Goal: Transaction & Acquisition: Purchase product/service

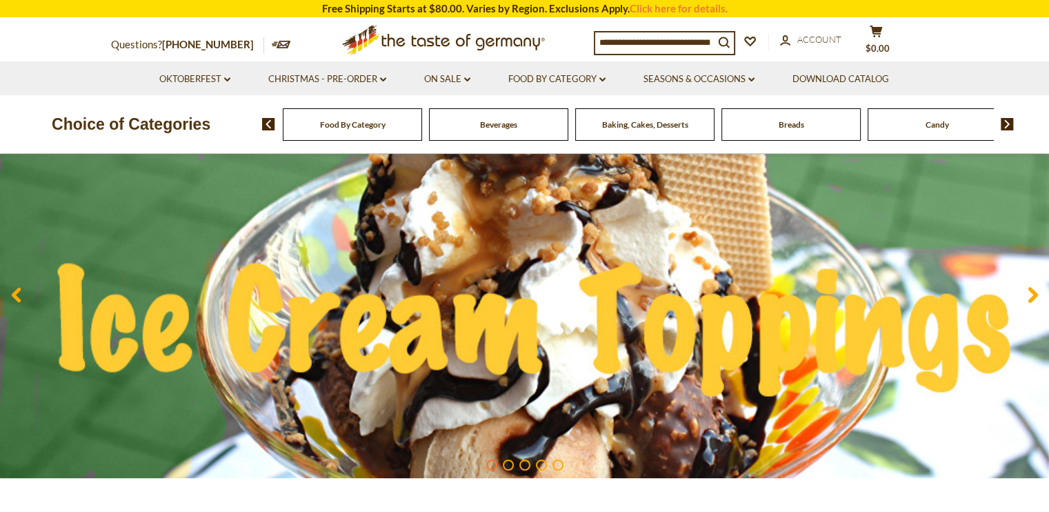
scroll to position [134, 0]
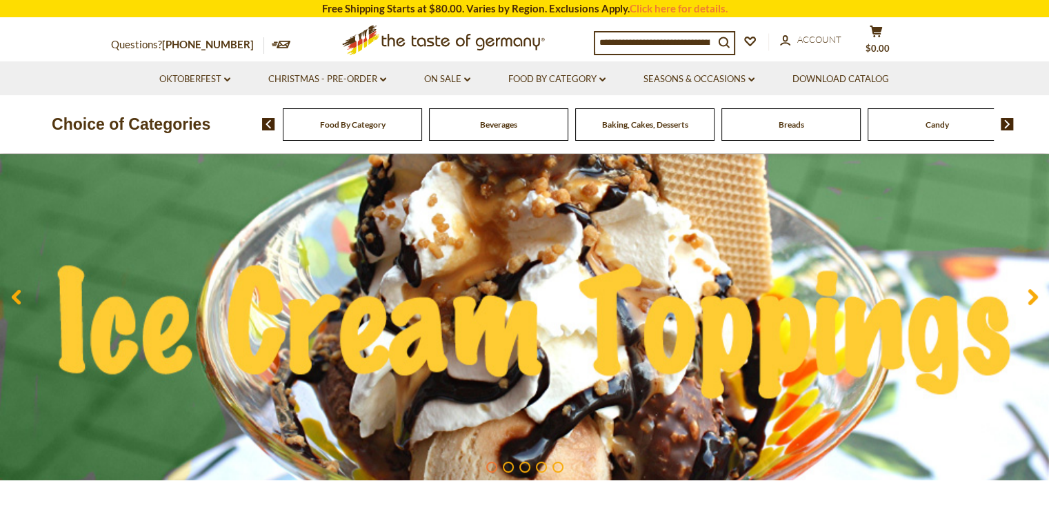
click at [398, 323] on img at bounding box center [524, 296] width 1049 height 367
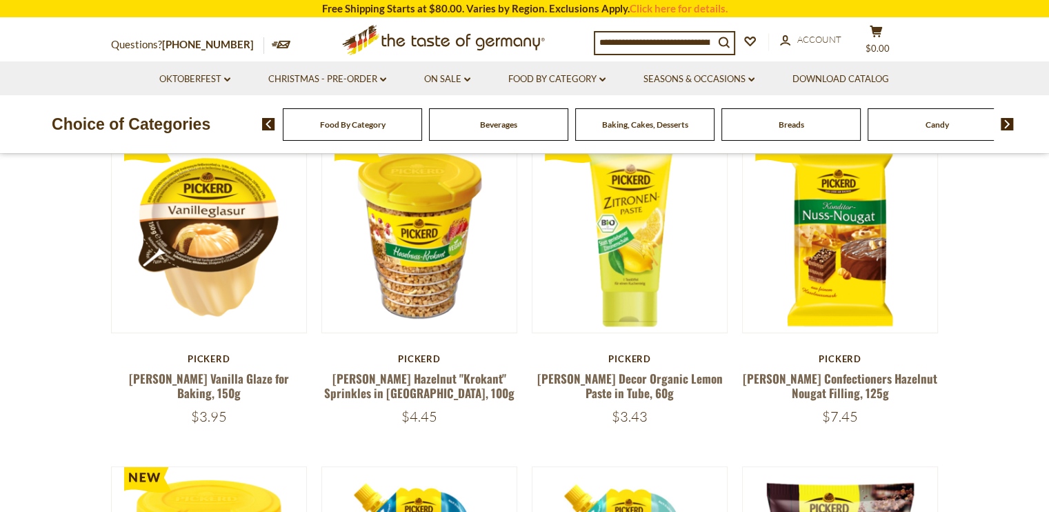
scroll to position [143, 0]
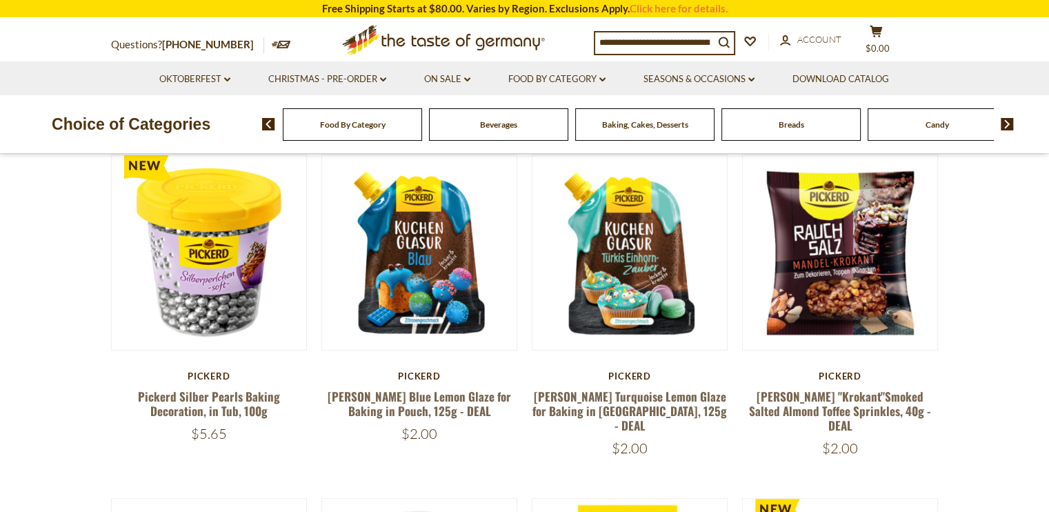
scroll to position [456, 0]
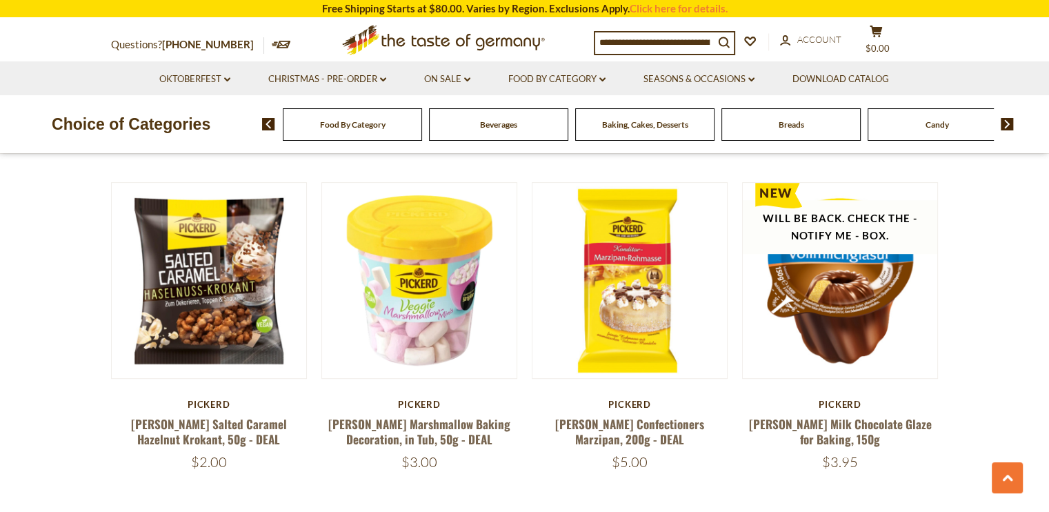
scroll to position [776, 0]
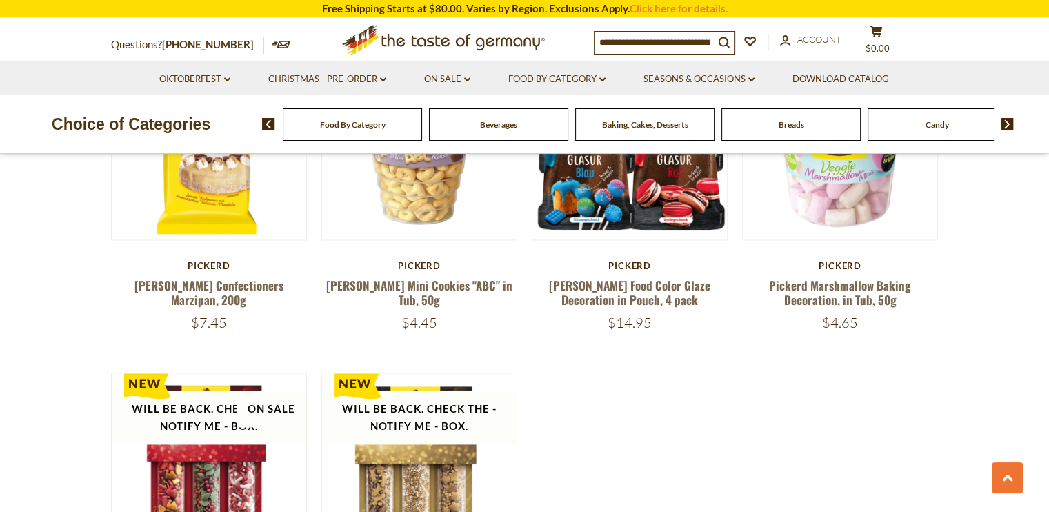
scroll to position [1900, 0]
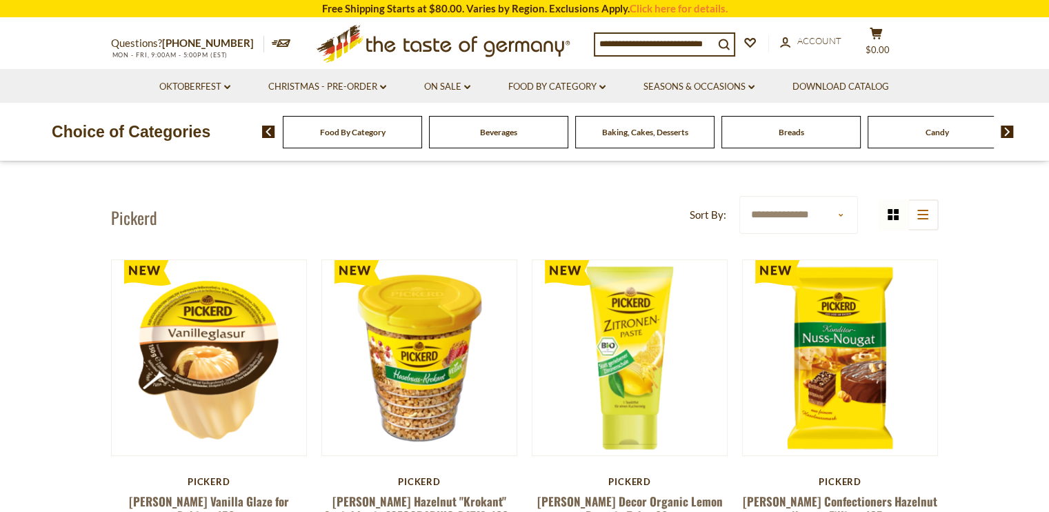
scroll to position [0, 0]
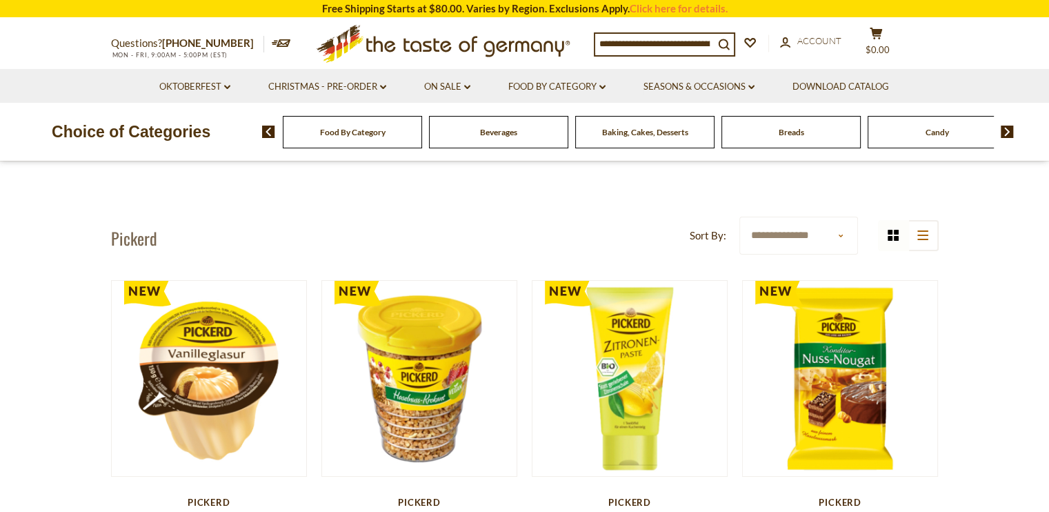
click at [604, 88] on icon "dropdown_arrow" at bounding box center [602, 87] width 6 height 5
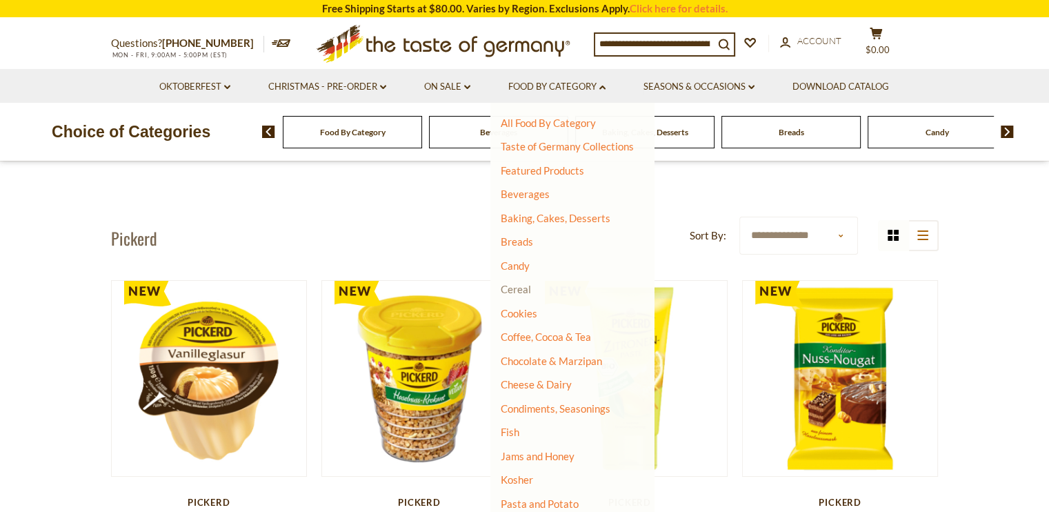
click at [530, 294] on link "Cereal" at bounding box center [516, 289] width 30 height 12
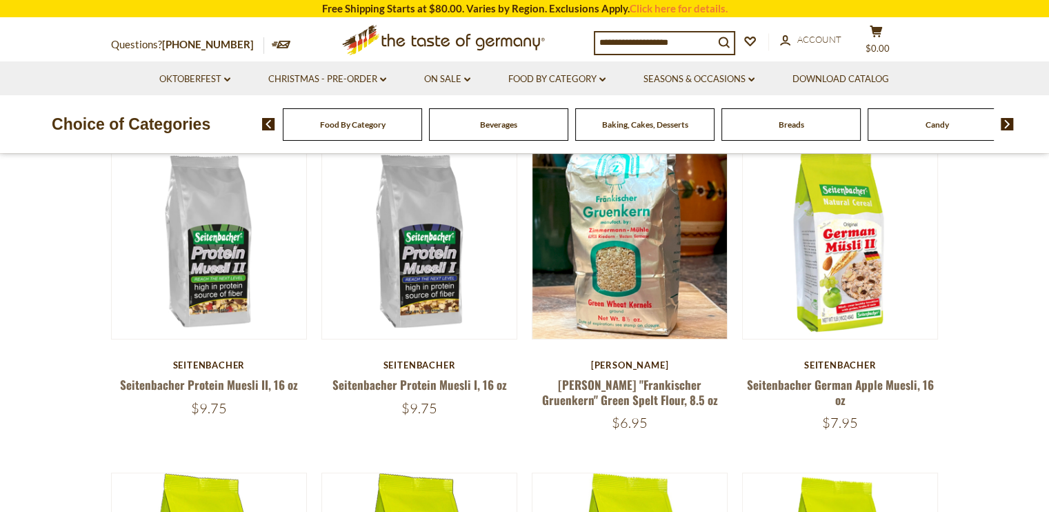
scroll to position [437, 0]
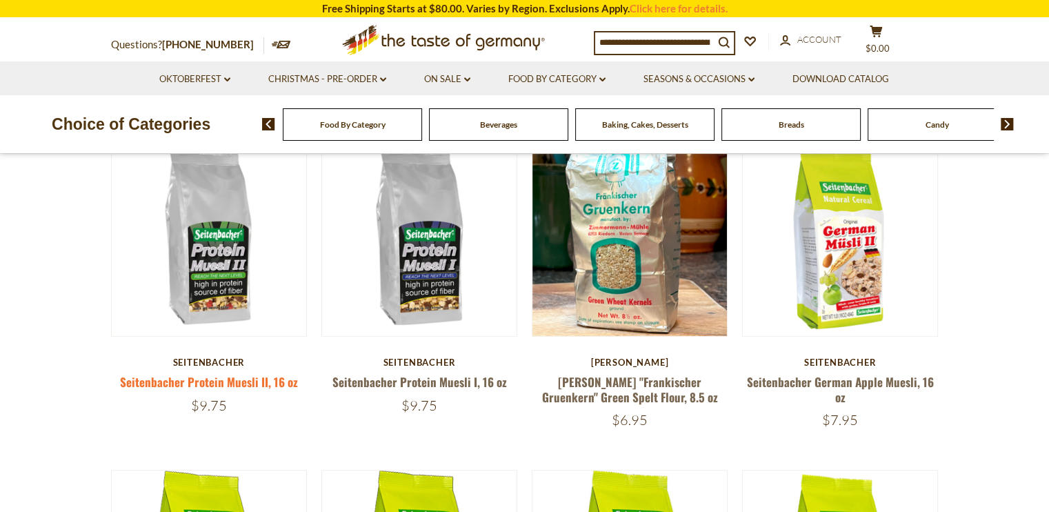
click at [223, 382] on link "Seitenbacher Protein Muesli II, 16 oz" at bounding box center [209, 381] width 178 height 17
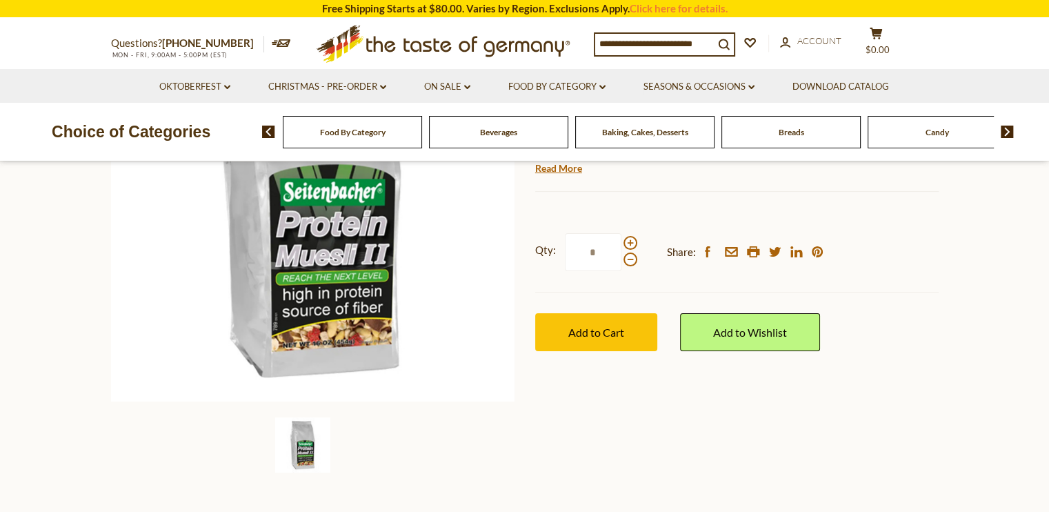
scroll to position [241, 0]
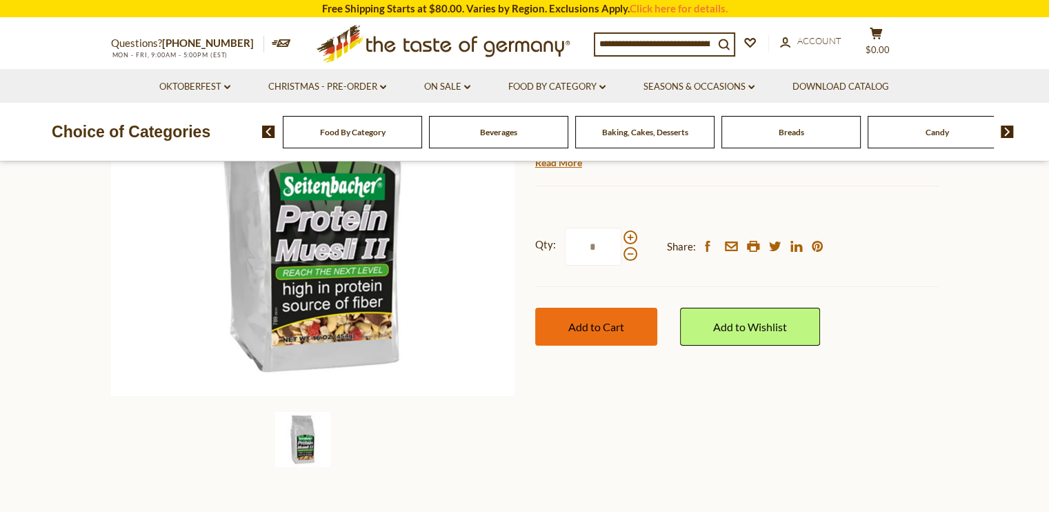
click at [601, 326] on span "Add to Cart" at bounding box center [596, 326] width 56 height 13
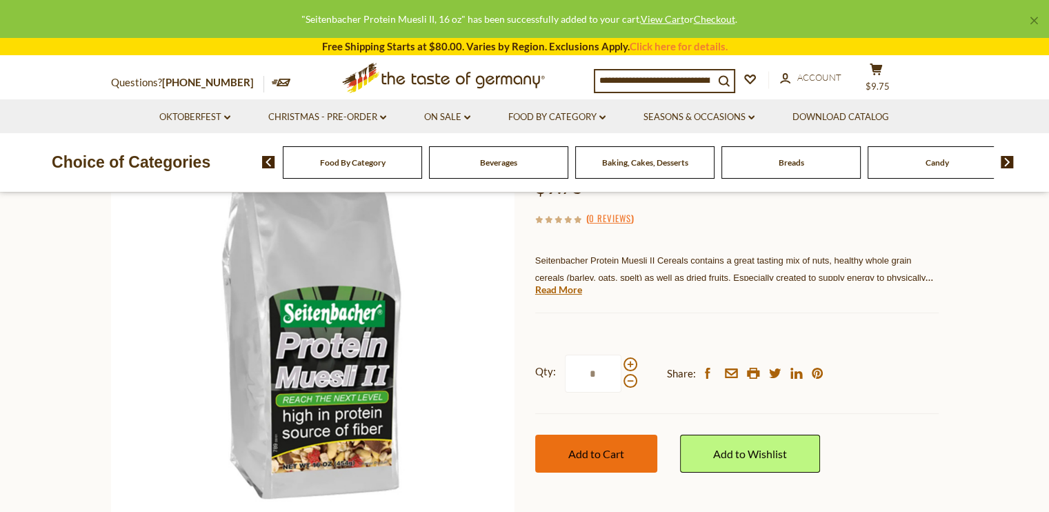
scroll to position [0, 0]
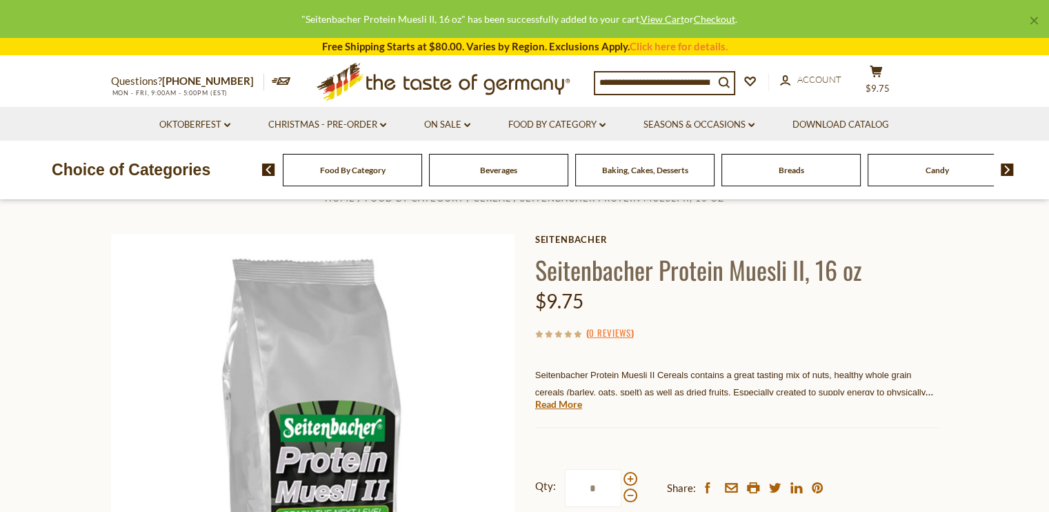
click at [595, 124] on link "Food By Category dropdown_arrow" at bounding box center [556, 124] width 97 height 15
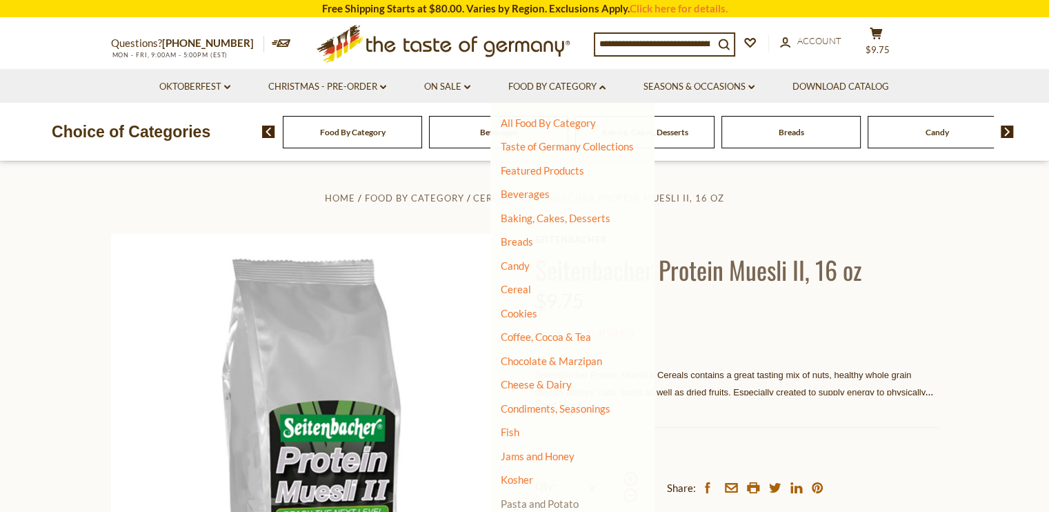
click at [563, 498] on link "Pasta and Potato" at bounding box center [540, 503] width 78 height 12
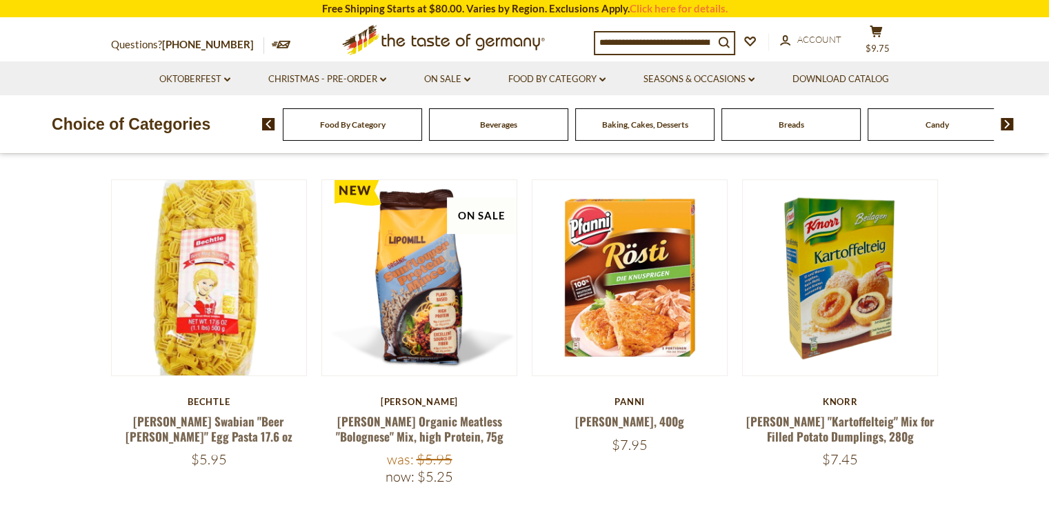
scroll to position [394, 0]
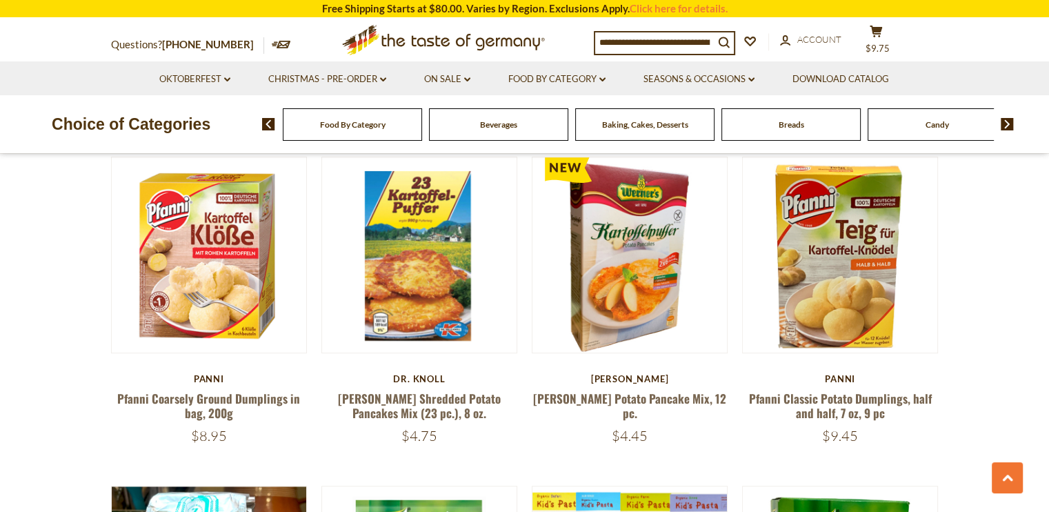
scroll to position [771, 0]
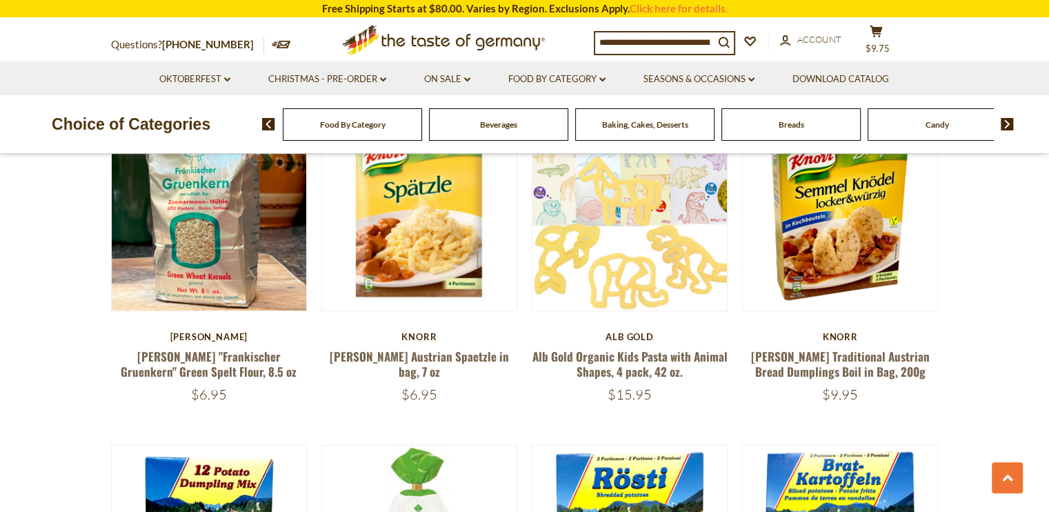
scroll to position [1130, 0]
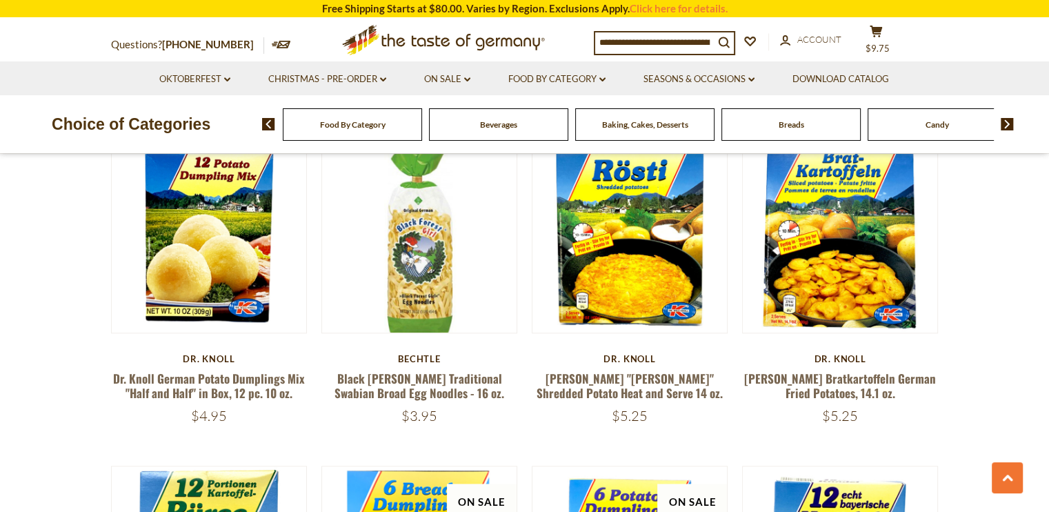
scroll to position [1447, 0]
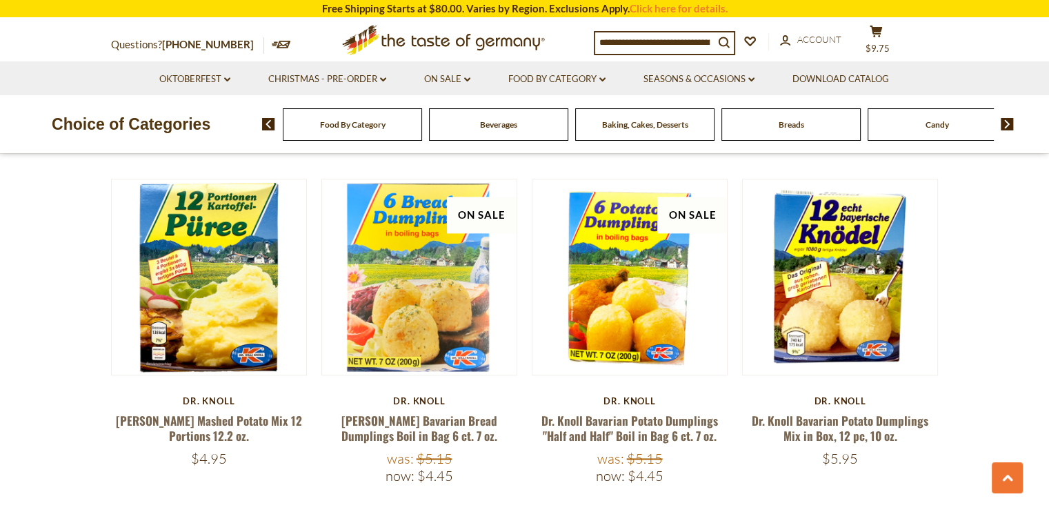
scroll to position [1752, 0]
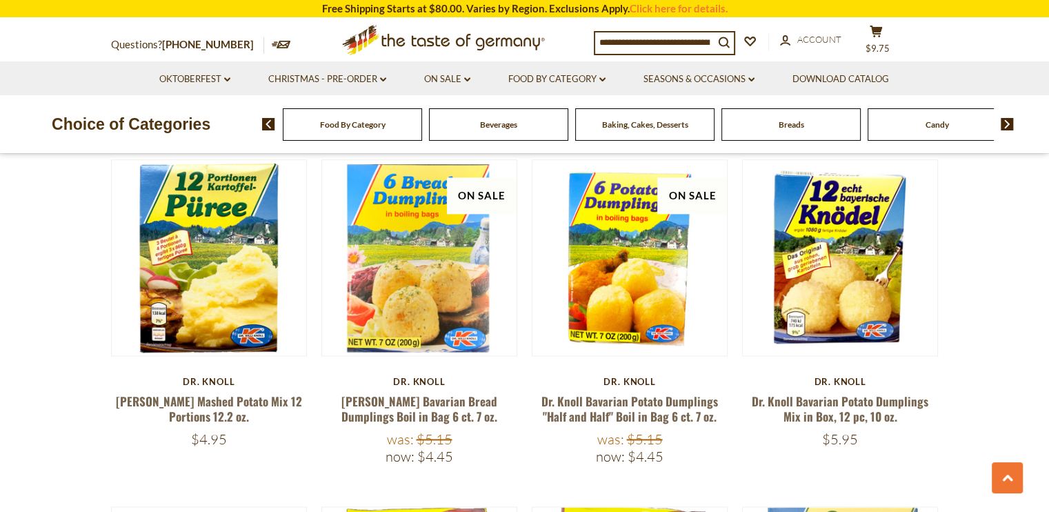
click at [990, 374] on section "**********" at bounding box center [524, 345] width 1049 height 3347
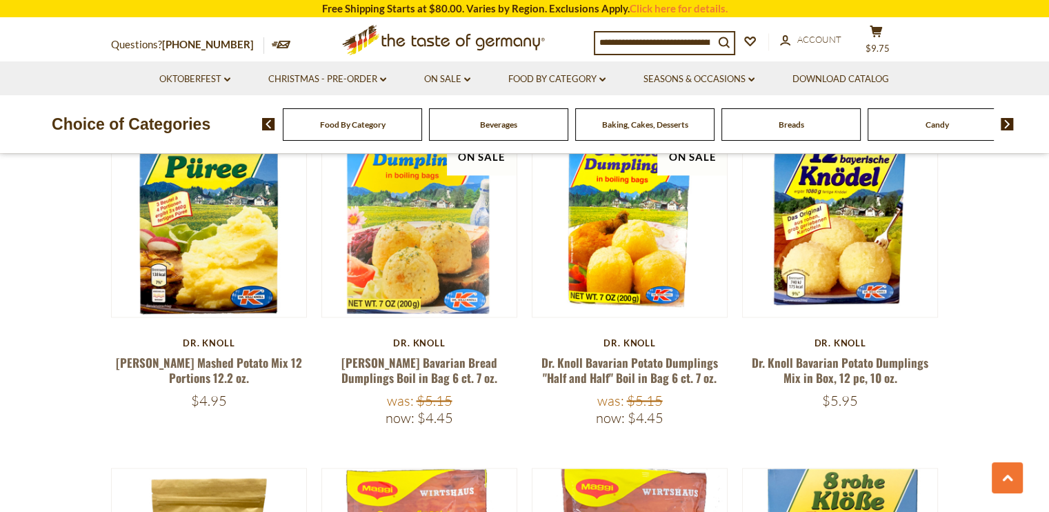
scroll to position [1796, 0]
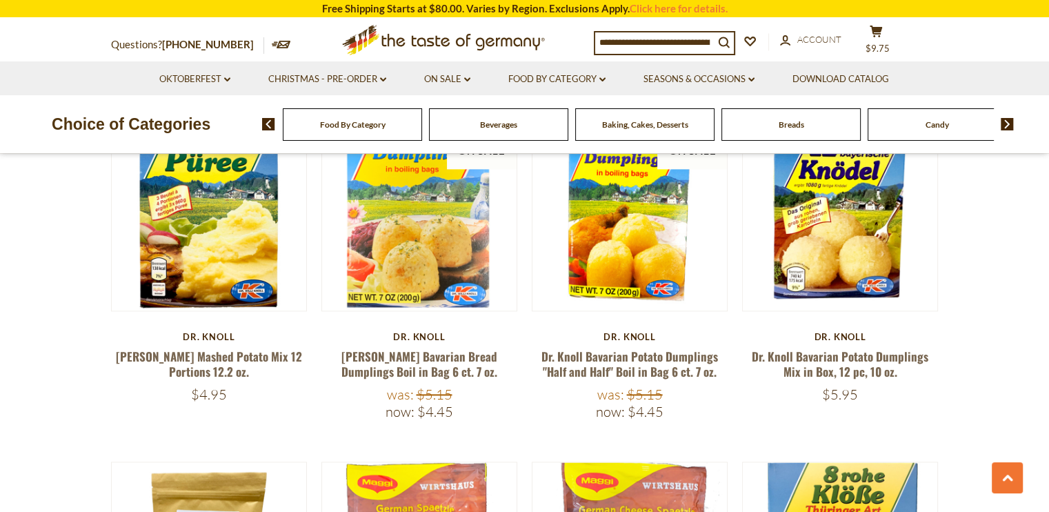
click at [987, 285] on section "**********" at bounding box center [524, 300] width 1049 height 3347
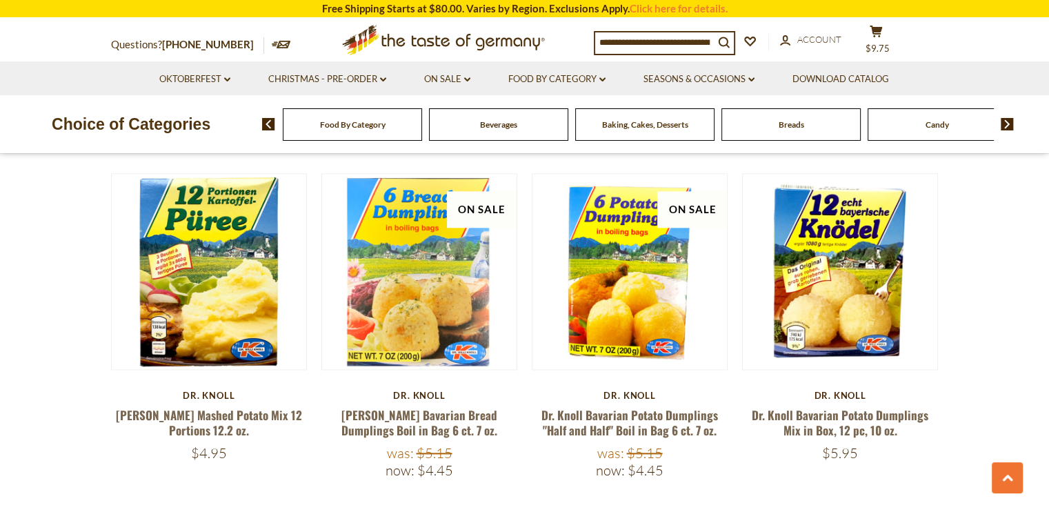
scroll to position [1737, 0]
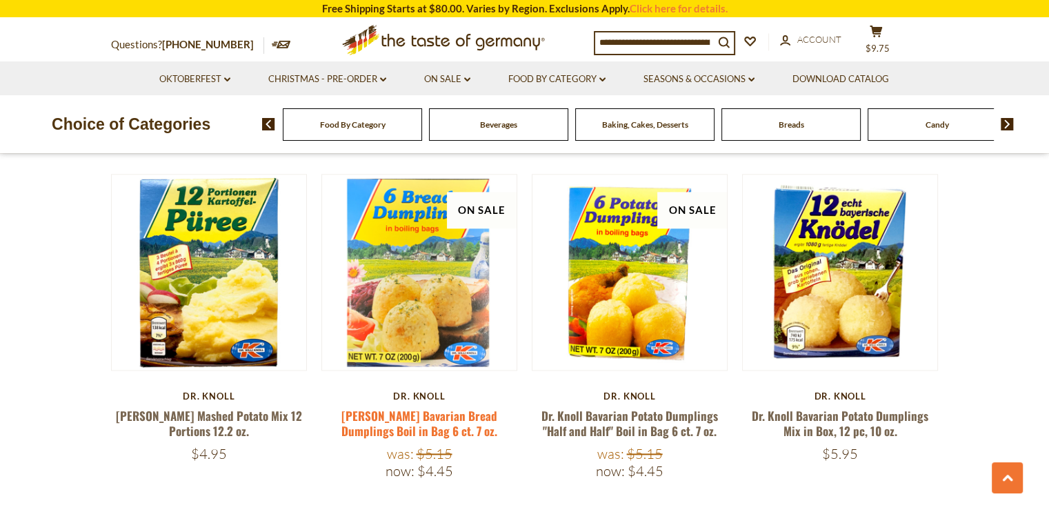
click at [480, 422] on link "[PERSON_NAME] Bavarian Bread Dumplings Boil in Bag 6 ct. 7 oz." at bounding box center [419, 423] width 156 height 32
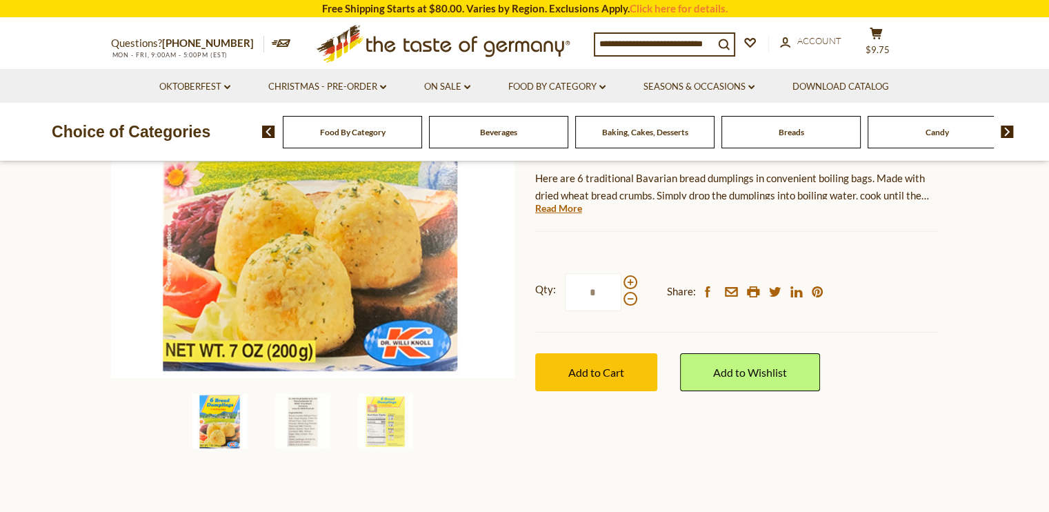
scroll to position [272, 0]
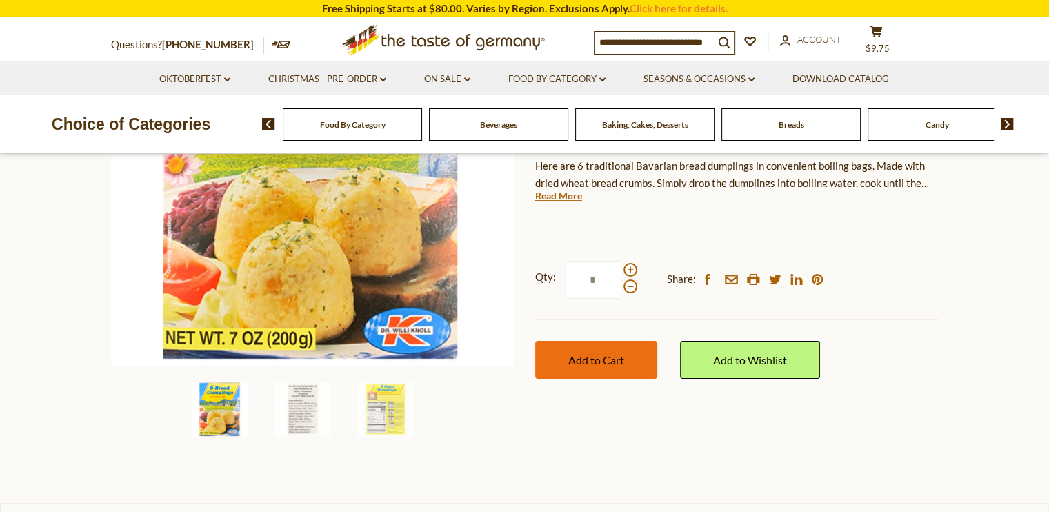
click at [599, 361] on span "Add to Cart" at bounding box center [596, 359] width 56 height 13
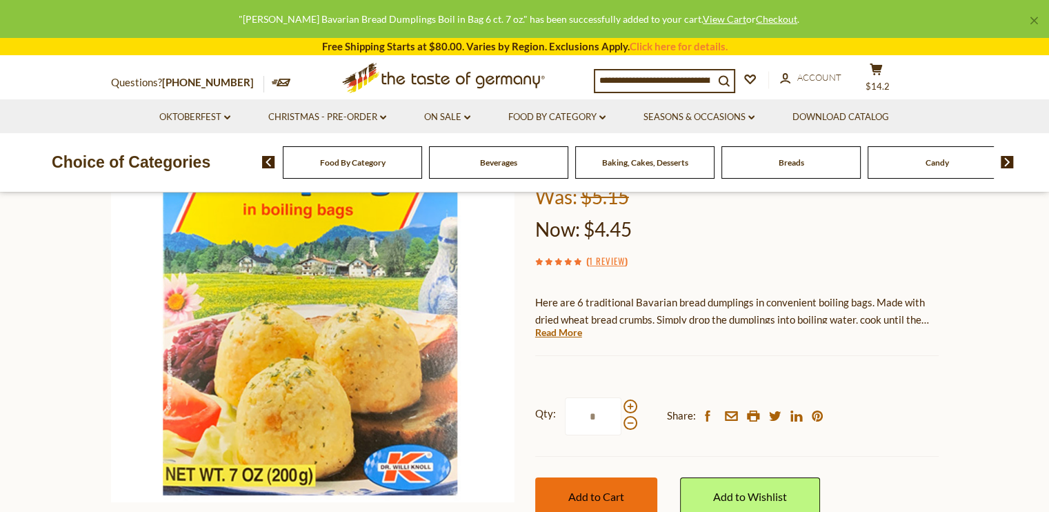
scroll to position [0, 0]
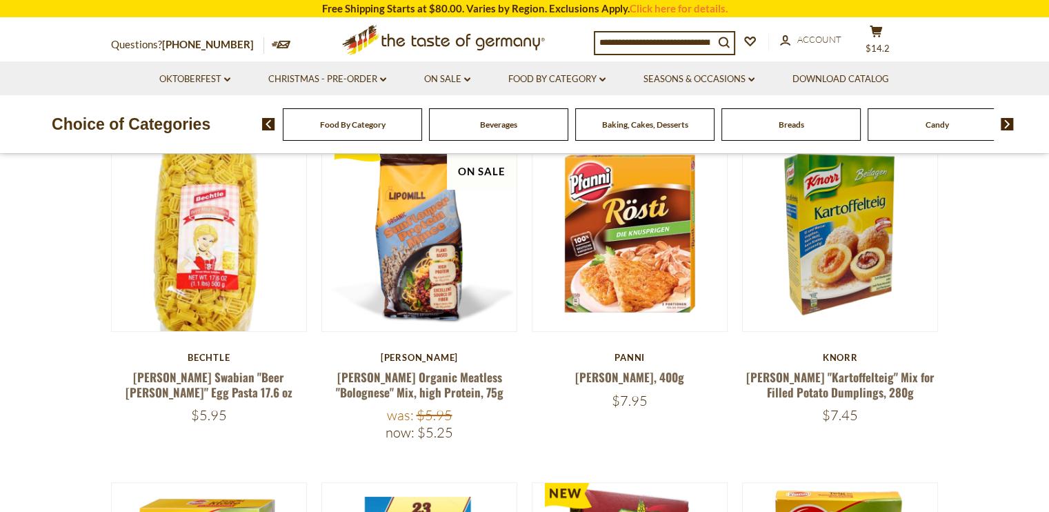
scroll to position [466, 0]
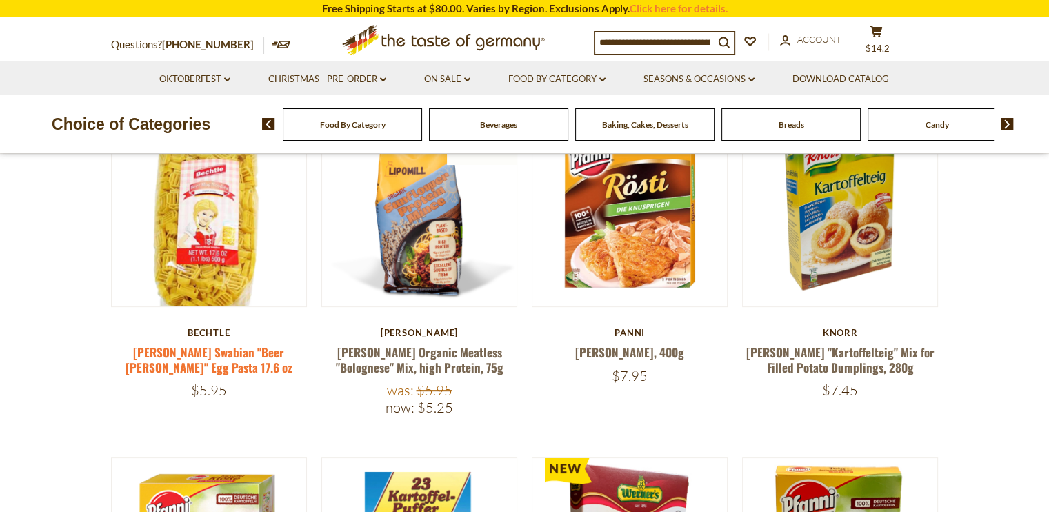
click at [279, 348] on link "[PERSON_NAME] Swabian "Beer [PERSON_NAME]" Egg Pasta 17.6 oz" at bounding box center [209, 359] width 167 height 32
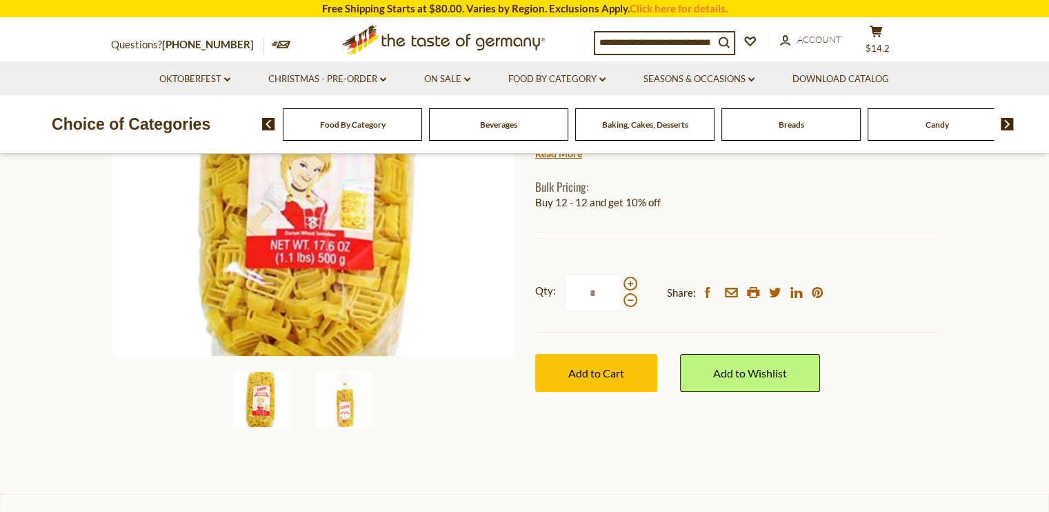
scroll to position [281, 0]
click at [588, 377] on span "Add to Cart" at bounding box center [596, 372] width 56 height 13
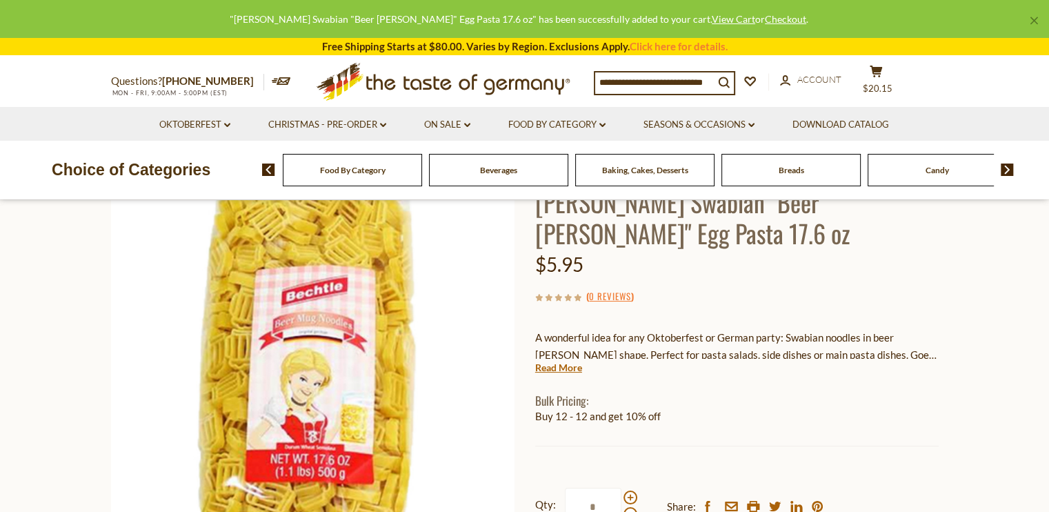
scroll to position [0, 0]
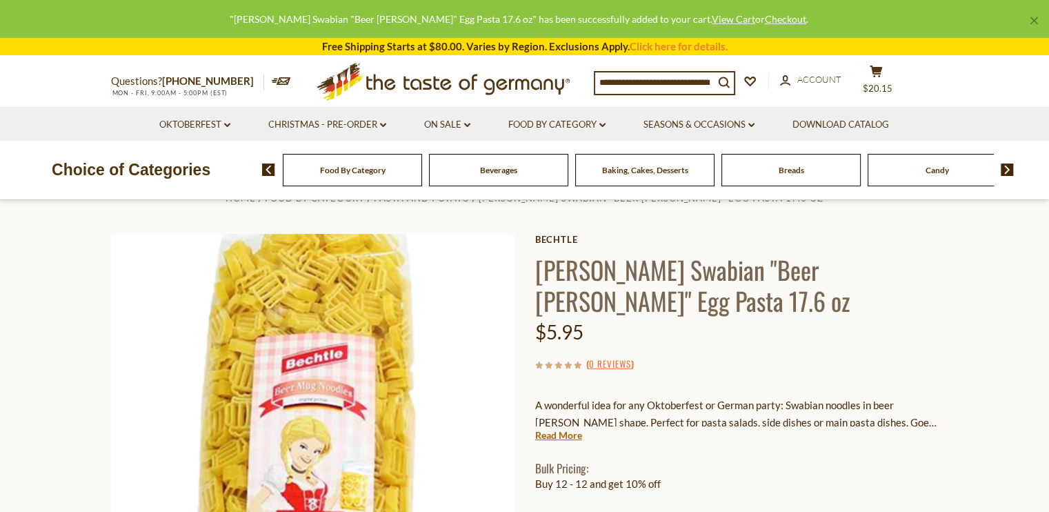
click at [1007, 338] on section "Home Food By Category Pasta and Potato Bechtle Swabian "Beer Stein" Egg Pasta 1…" at bounding box center [524, 467] width 1049 height 613
click at [603, 126] on icon at bounding box center [602, 125] width 6 height 4
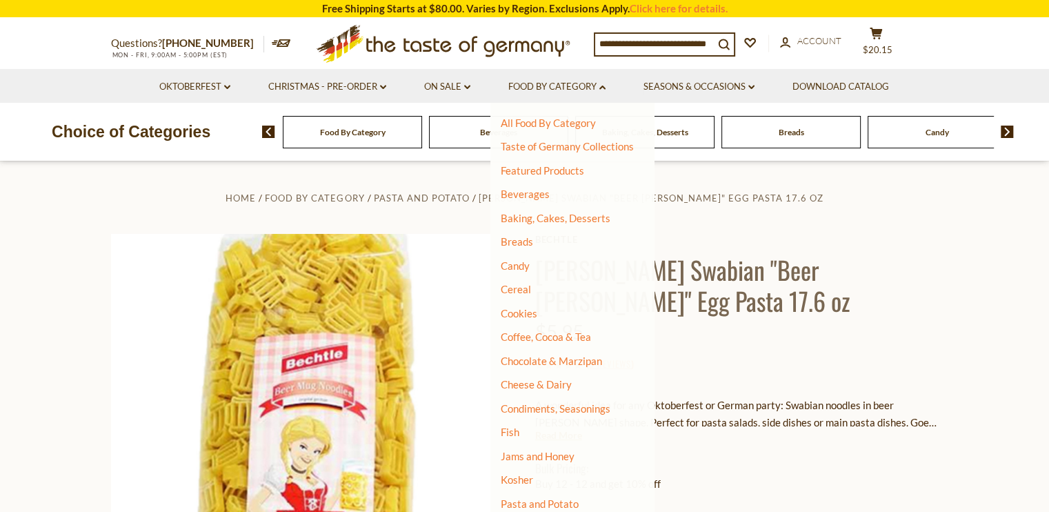
click at [597, 460] on li "Jams and Honey" at bounding box center [567, 457] width 133 height 14
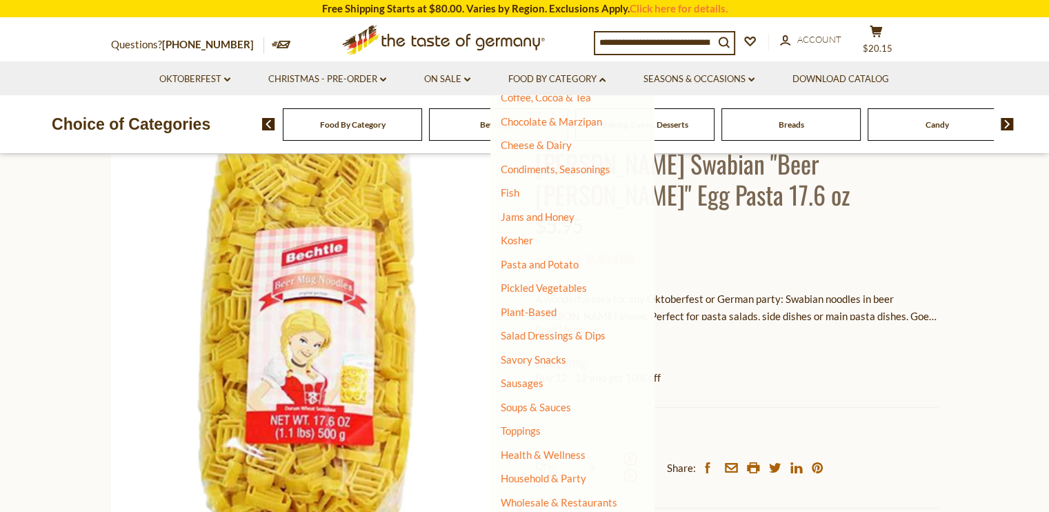
scroll to position [110, 0]
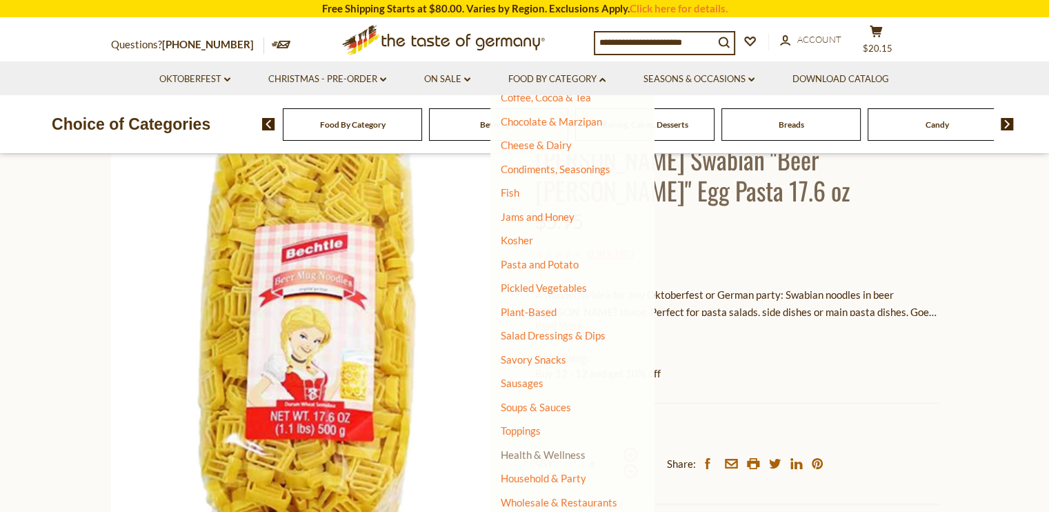
click at [568, 454] on link "Health & Wellness" at bounding box center [543, 454] width 85 height 19
click at [595, 478] on link "All Health & Wellness" at bounding box center [557, 474] width 99 height 12
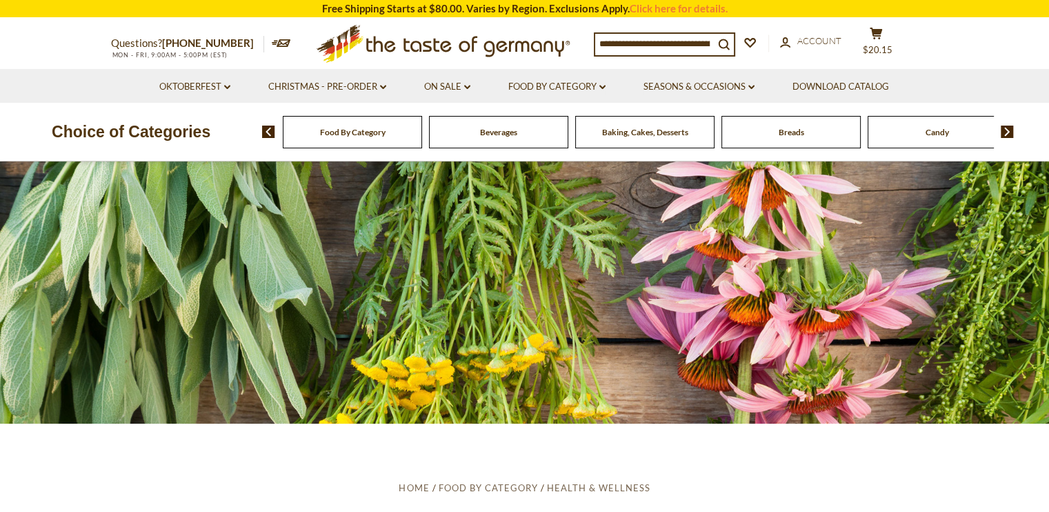
click at [883, 494] on ul "Home Food By Category Health & Wellness" at bounding box center [524, 487] width 827 height 17
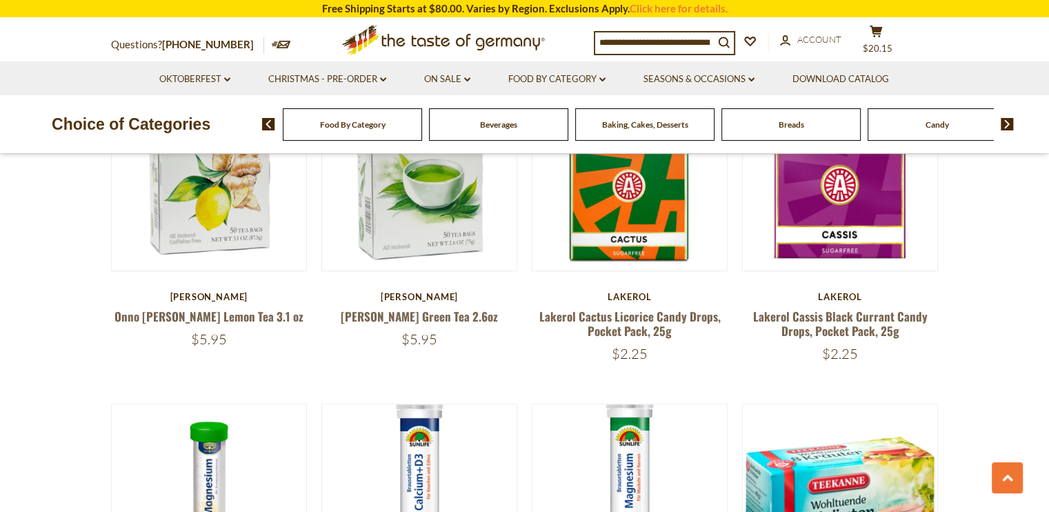
scroll to position [832, 0]
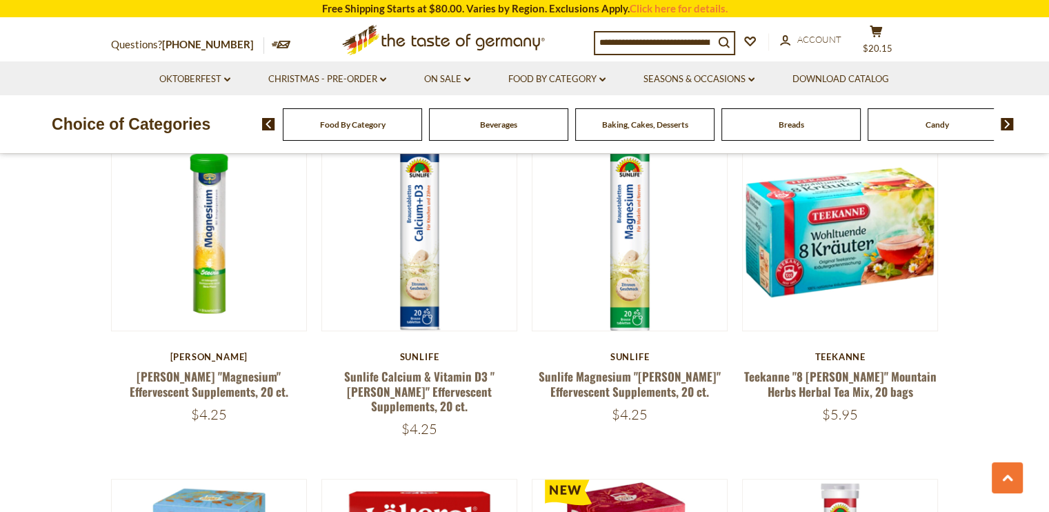
scroll to position [1099, 0]
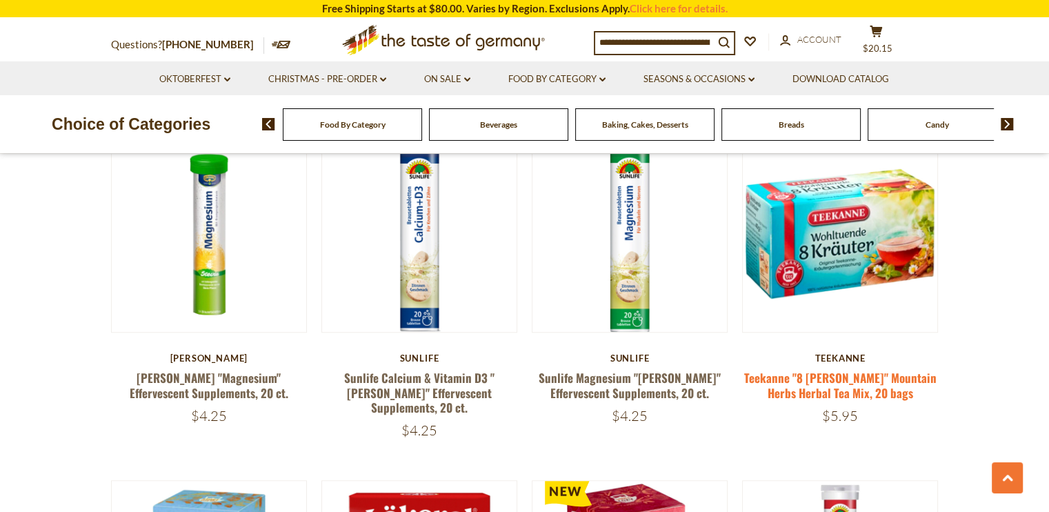
click at [896, 379] on link "Teekanne "8 [PERSON_NAME]" Mountain Herbs Herbal Tea Mix, 20 bags" at bounding box center [840, 385] width 192 height 32
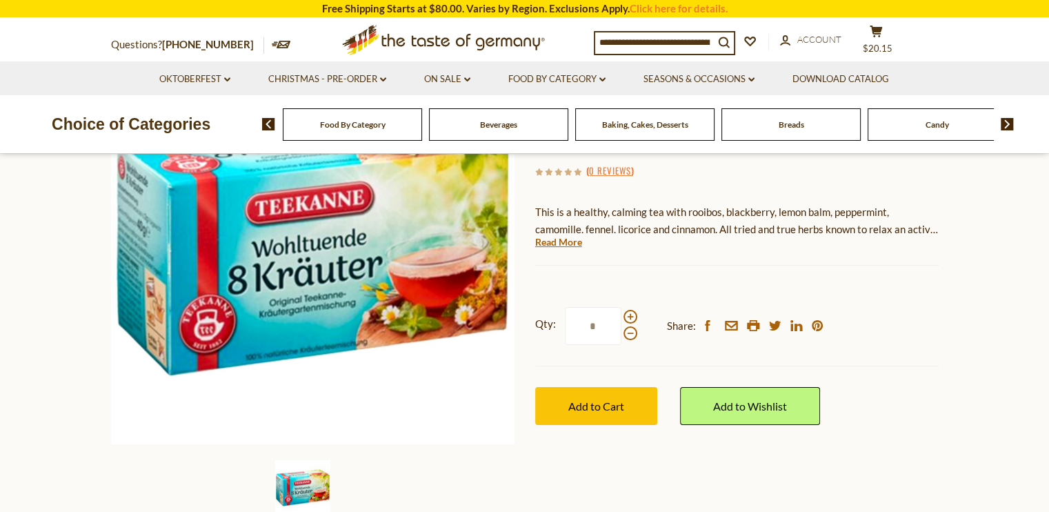
scroll to position [194, 0]
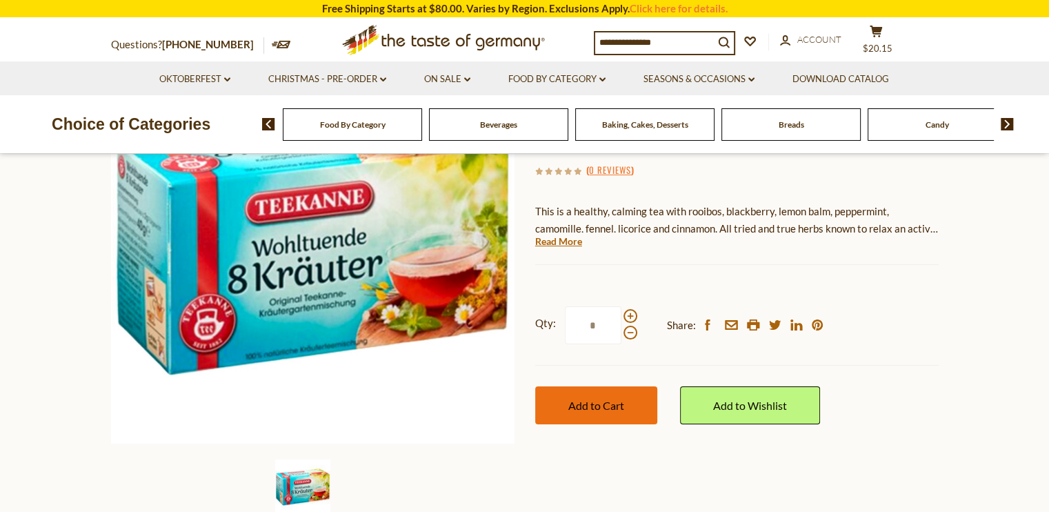
click at [593, 408] on span "Add to Cart" at bounding box center [596, 405] width 56 height 13
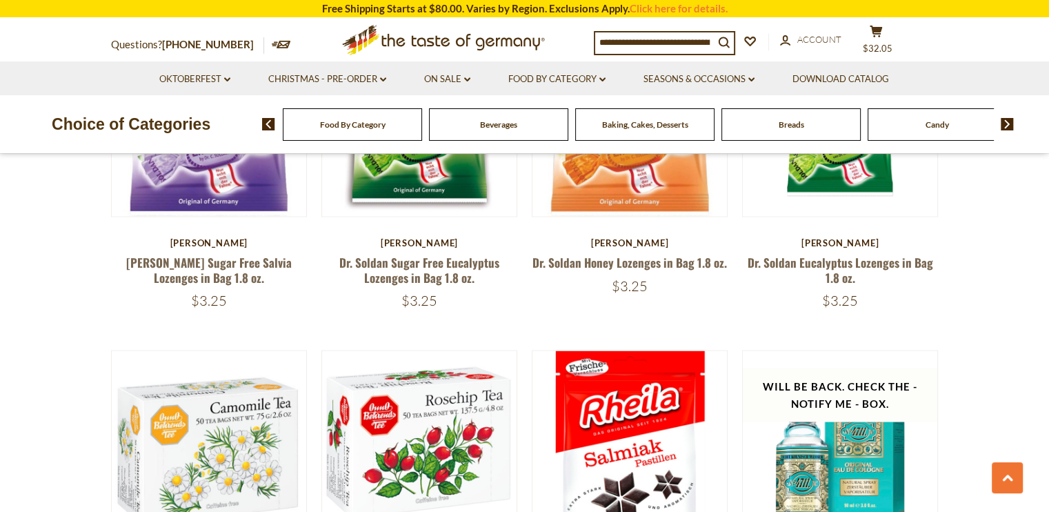
scroll to position [2593, 0]
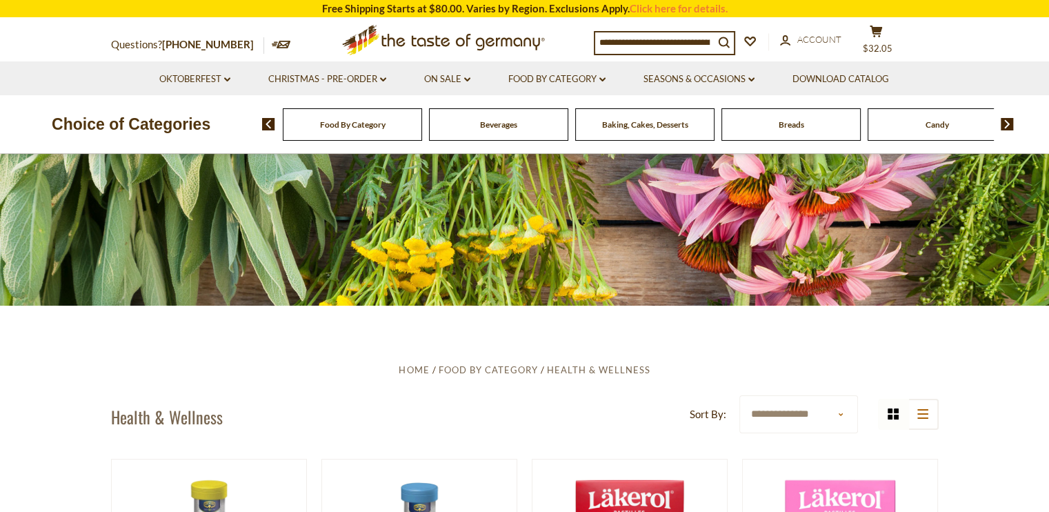
scroll to position [0, 0]
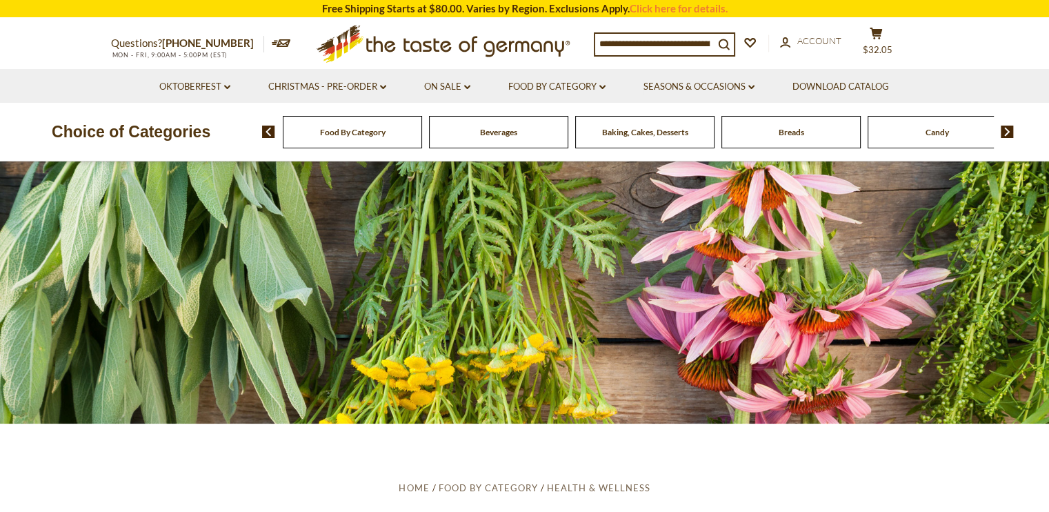
click at [915, 488] on ul "Home Food By Category Health & Wellness" at bounding box center [524, 487] width 827 height 17
click at [923, 411] on div at bounding box center [524, 292] width 1049 height 262
click at [598, 83] on link "Food By Category dropdown_arrow" at bounding box center [556, 86] width 97 height 15
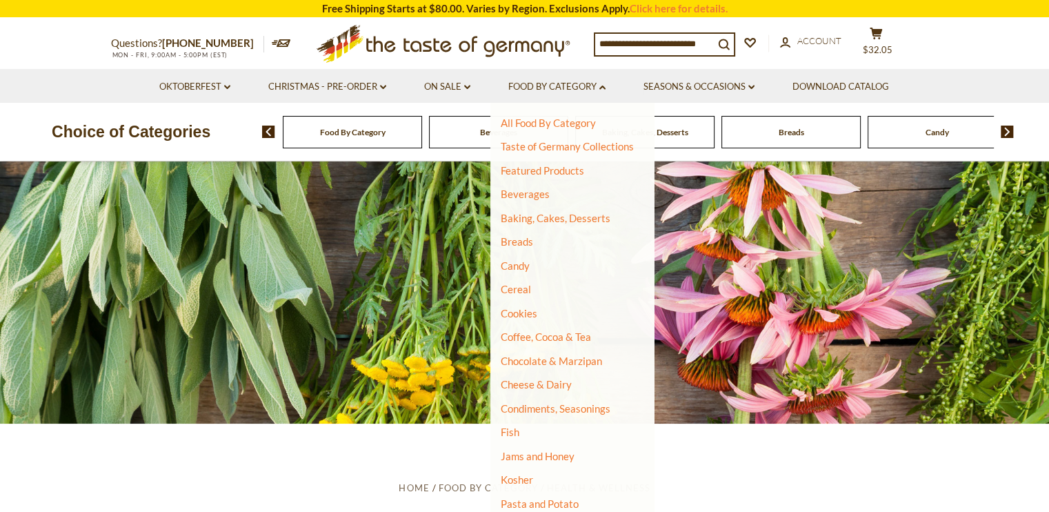
click at [932, 483] on ul "Home Food By Category Health & Wellness" at bounding box center [524, 487] width 827 height 17
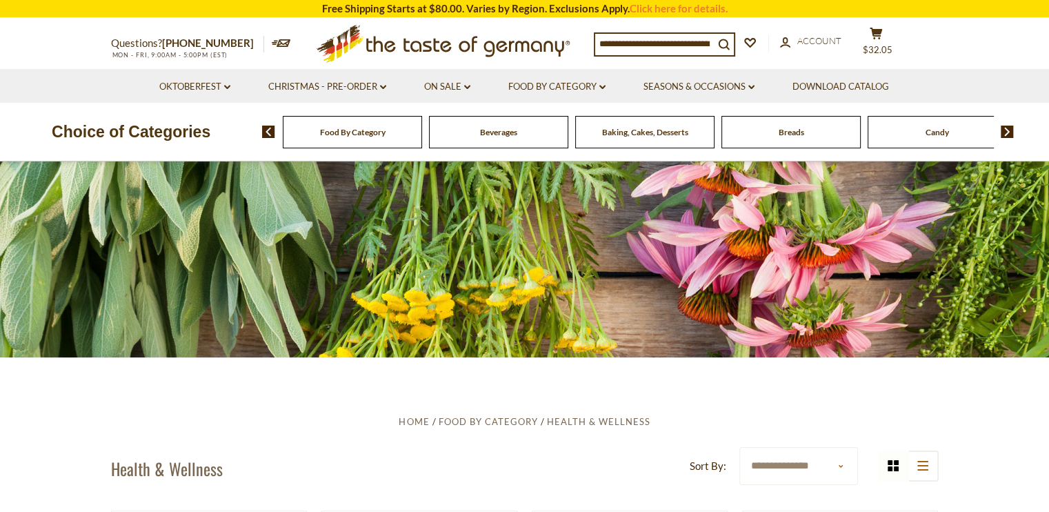
scroll to position [67, 0]
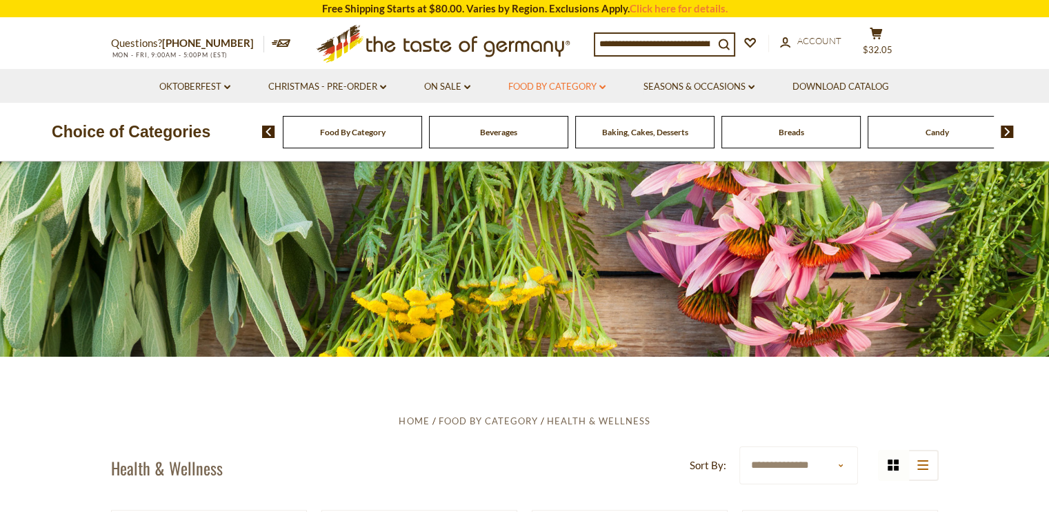
click at [593, 90] on link "Food By Category dropdown_arrow" at bounding box center [556, 86] width 97 height 15
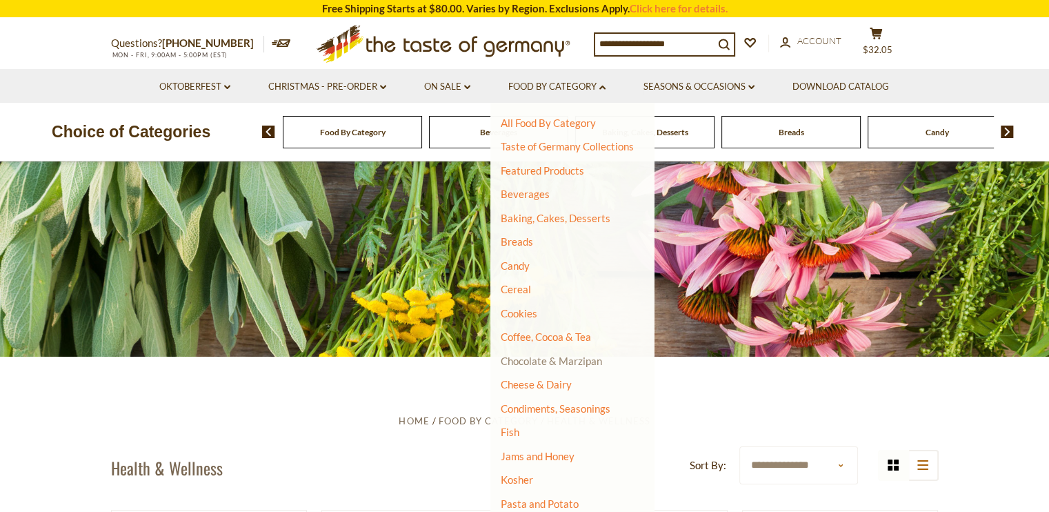
click at [594, 365] on link "Chocolate & Marzipan" at bounding box center [551, 360] width 101 height 12
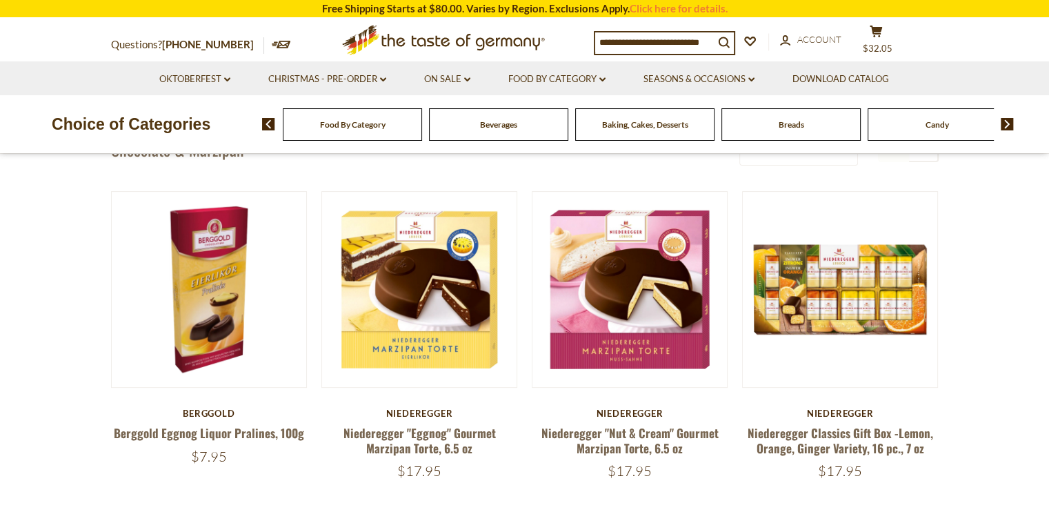
scroll to position [392, 0]
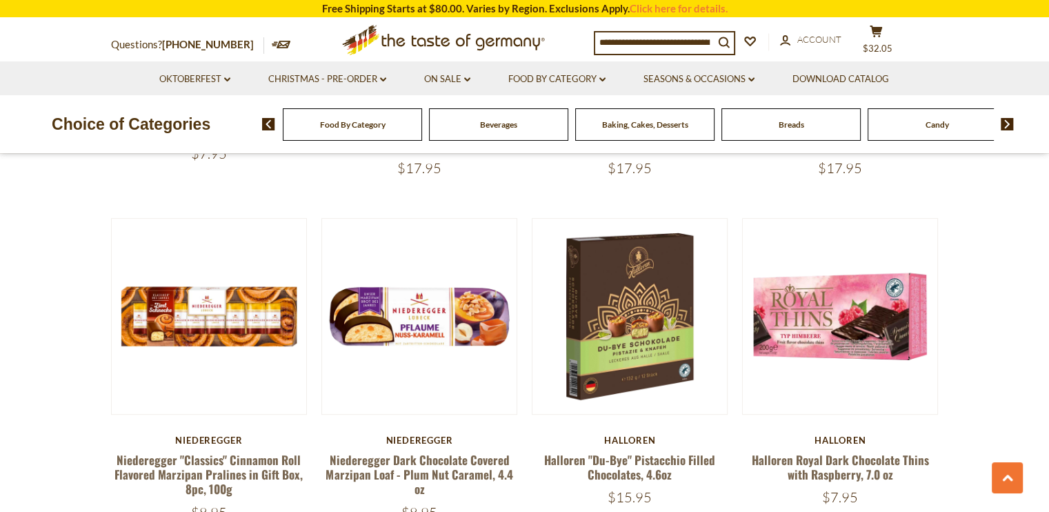
scroll to position [709, 0]
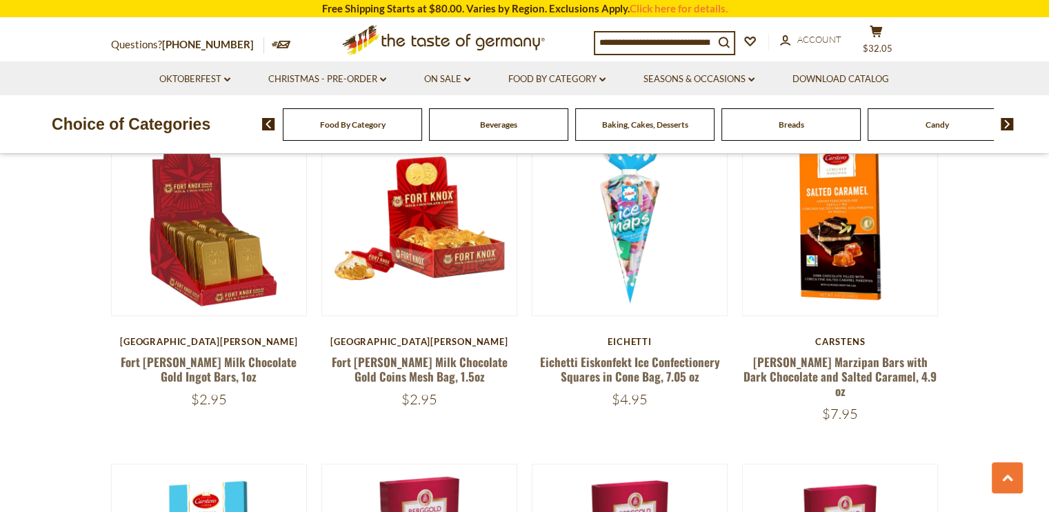
scroll to position [1125, 0]
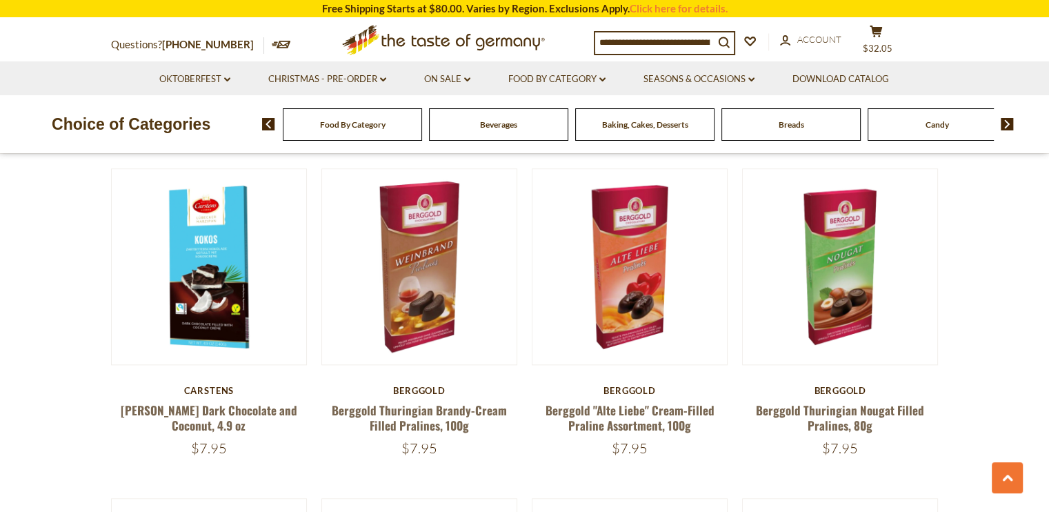
scroll to position [1430, 0]
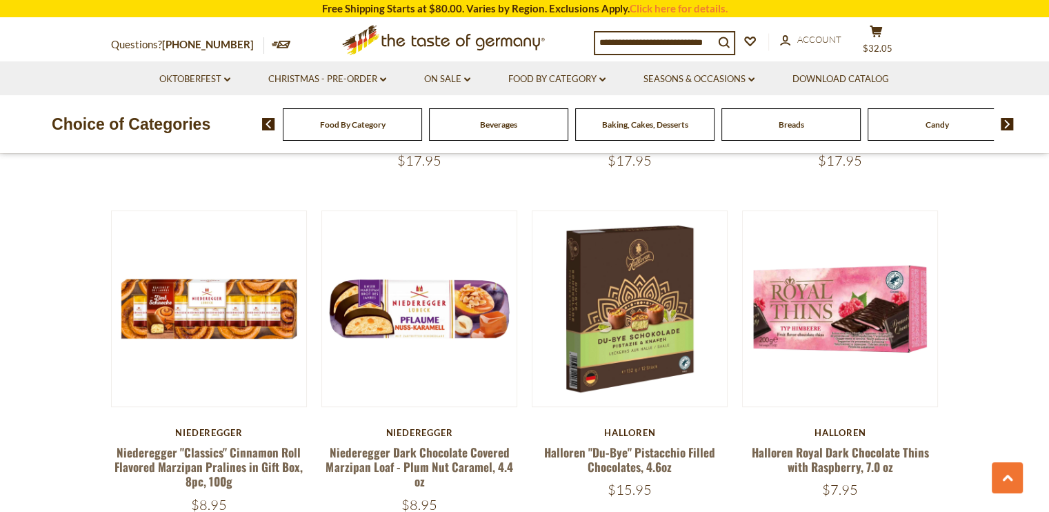
scroll to position [698, 0]
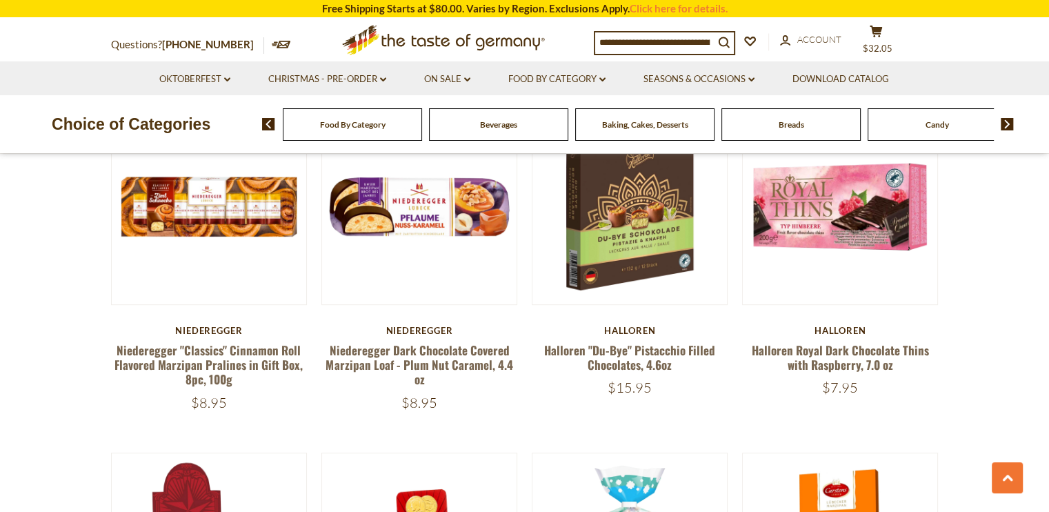
scroll to position [801, 0]
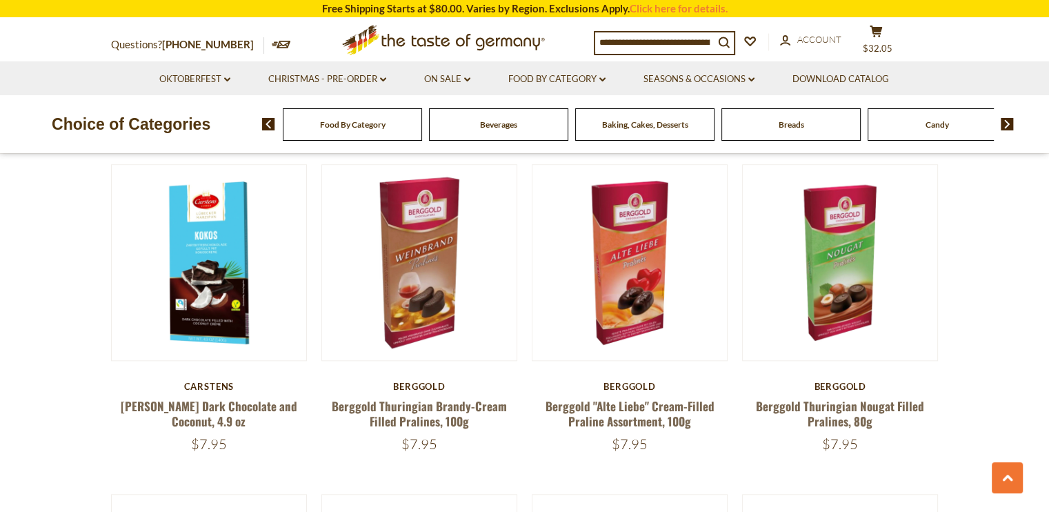
scroll to position [1432, 0]
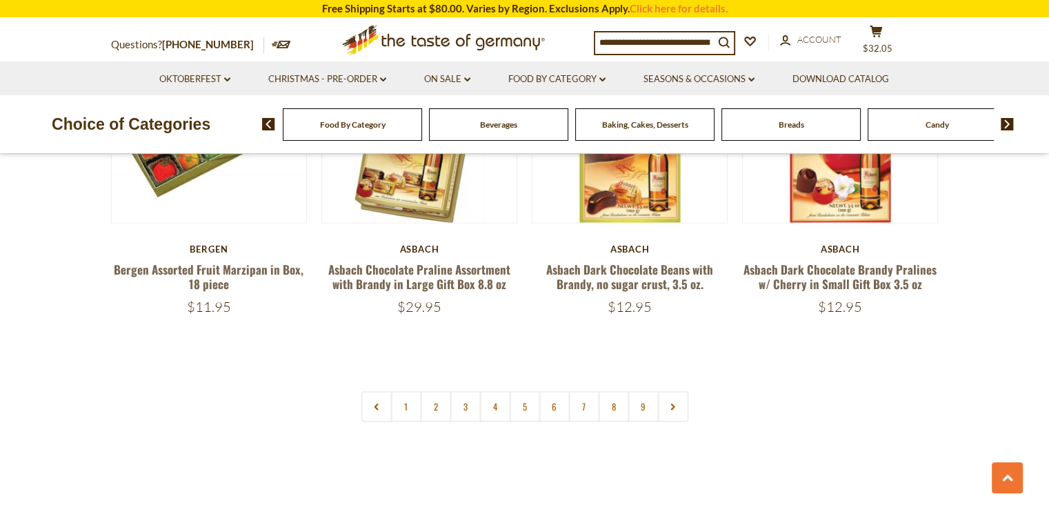
scroll to position [3258, 0]
click at [430, 406] on link "2" at bounding box center [435, 405] width 31 height 31
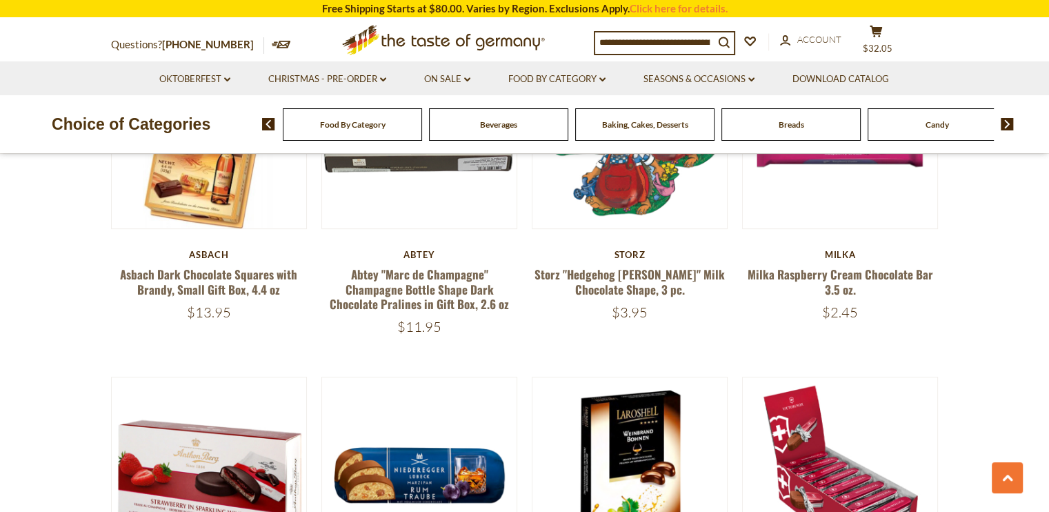
scroll to position [513, 0]
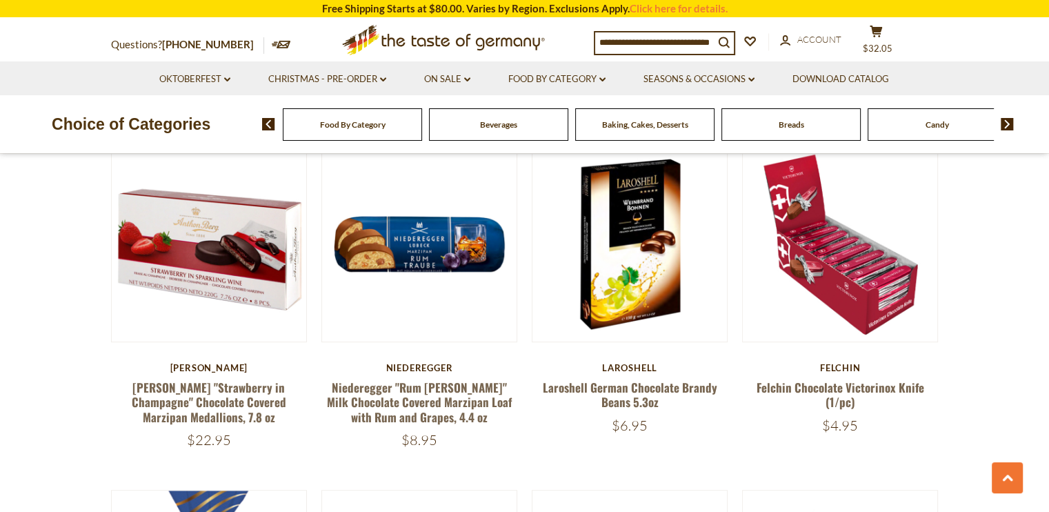
scroll to position [779, 0]
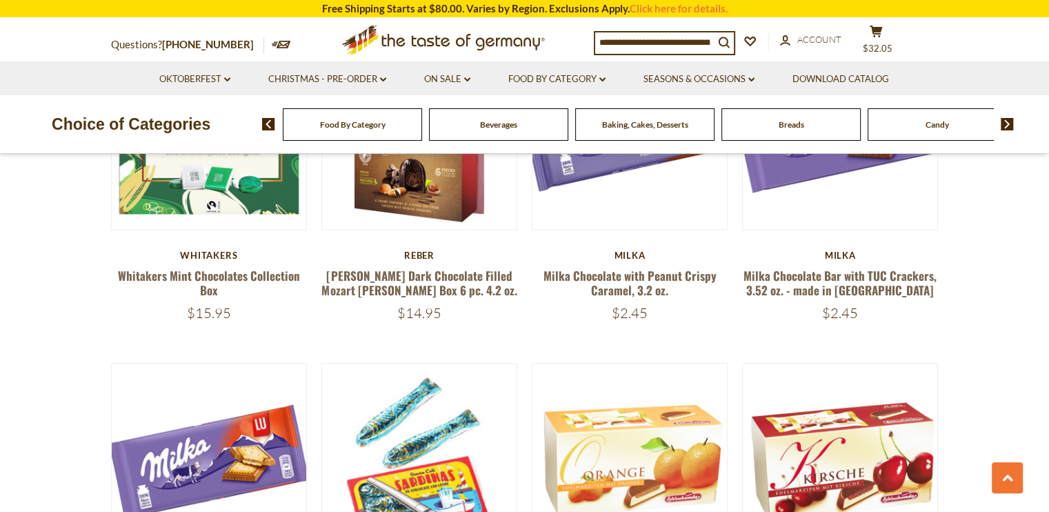
scroll to position [1576, 0]
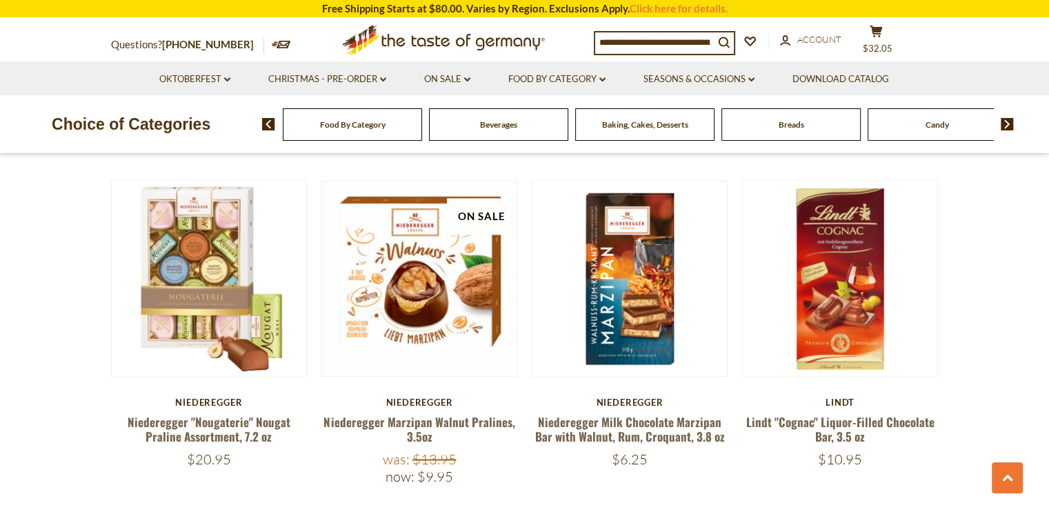
scroll to position [2103, 0]
click at [982, 382] on section "**********" at bounding box center [524, 23] width 1049 height 3405
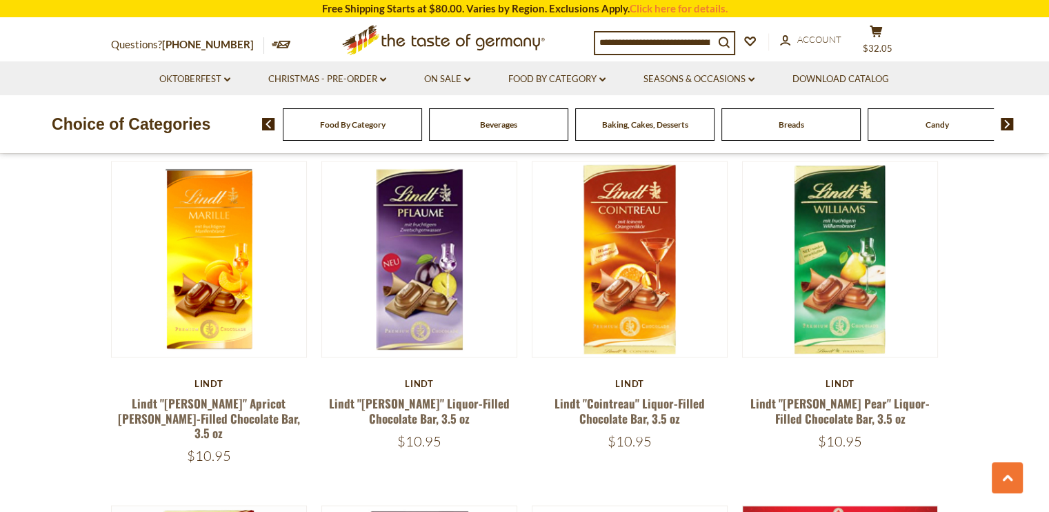
scroll to position [2471, 0]
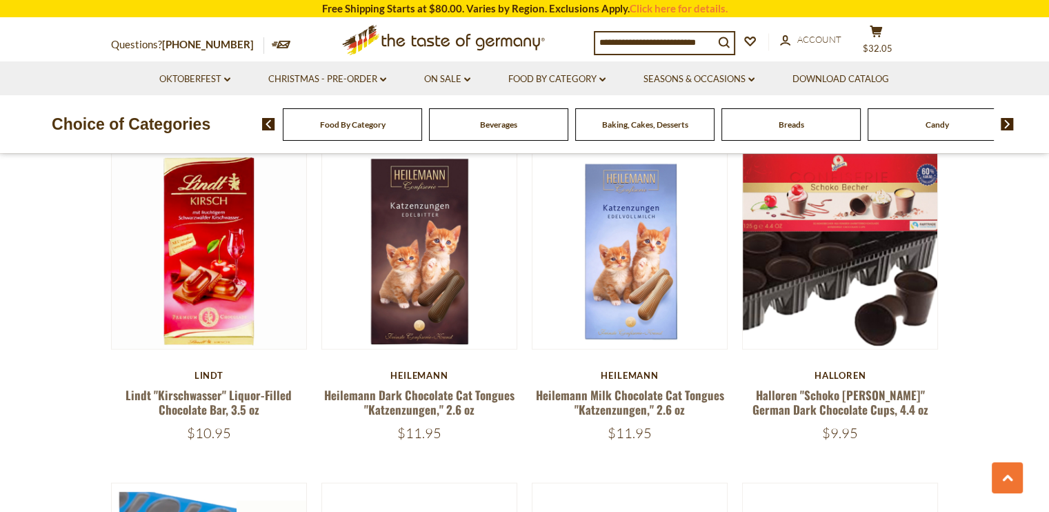
scroll to position [2838, 0]
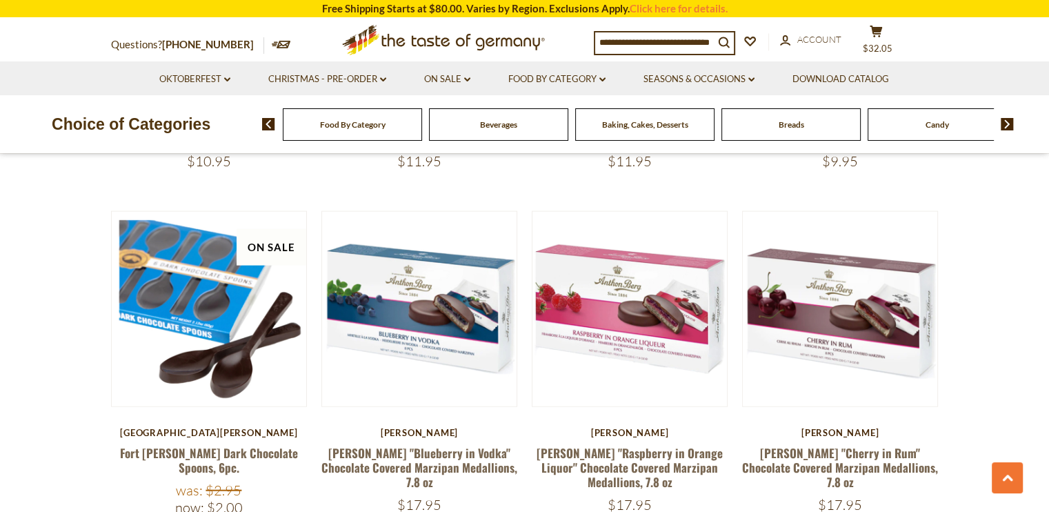
scroll to position [3103, 0]
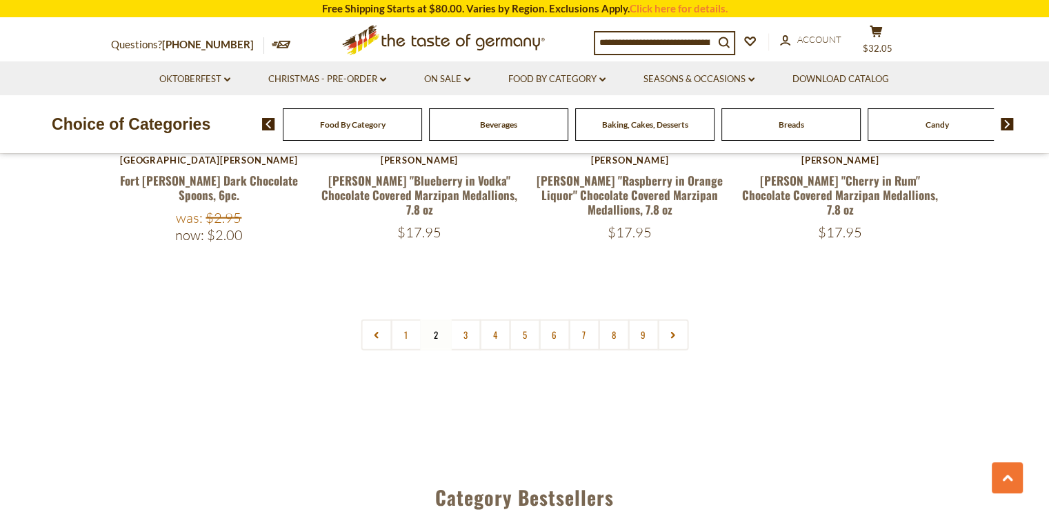
scroll to position [3400, 0]
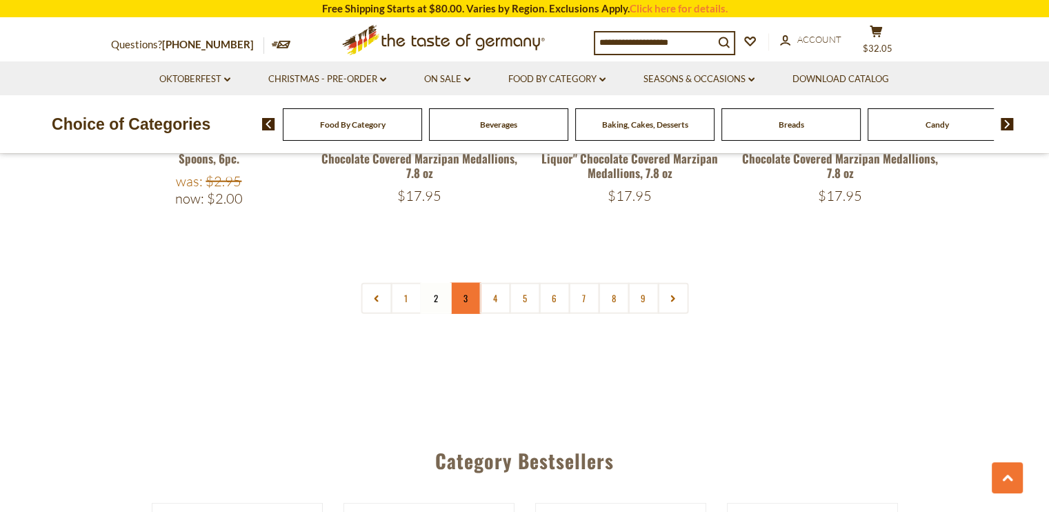
click at [463, 283] on link "3" at bounding box center [465, 298] width 31 height 31
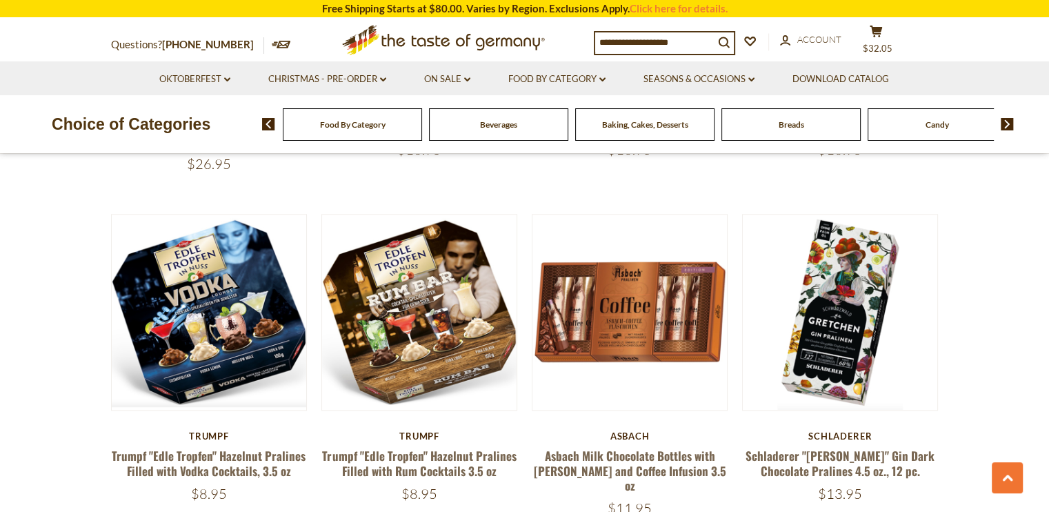
scroll to position [1381, 0]
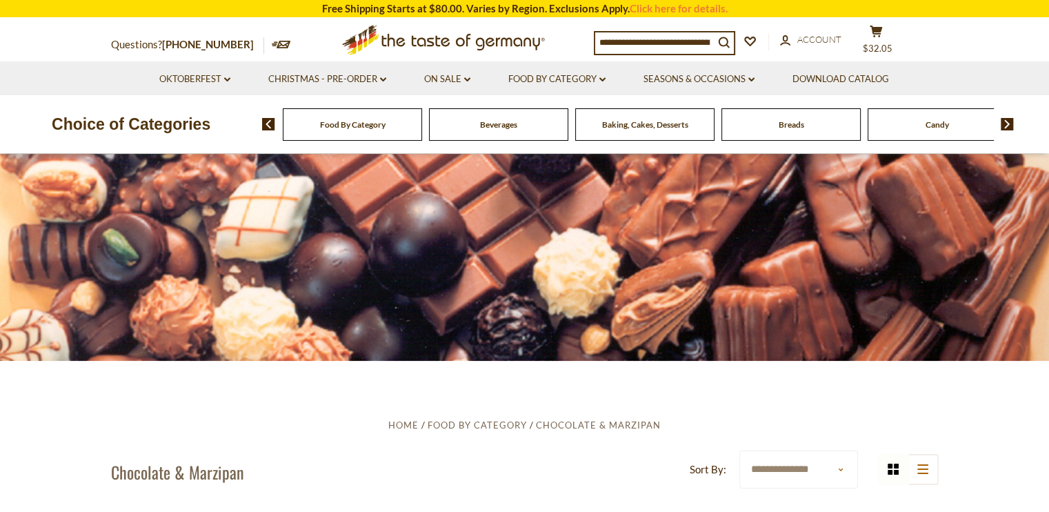
scroll to position [0, 0]
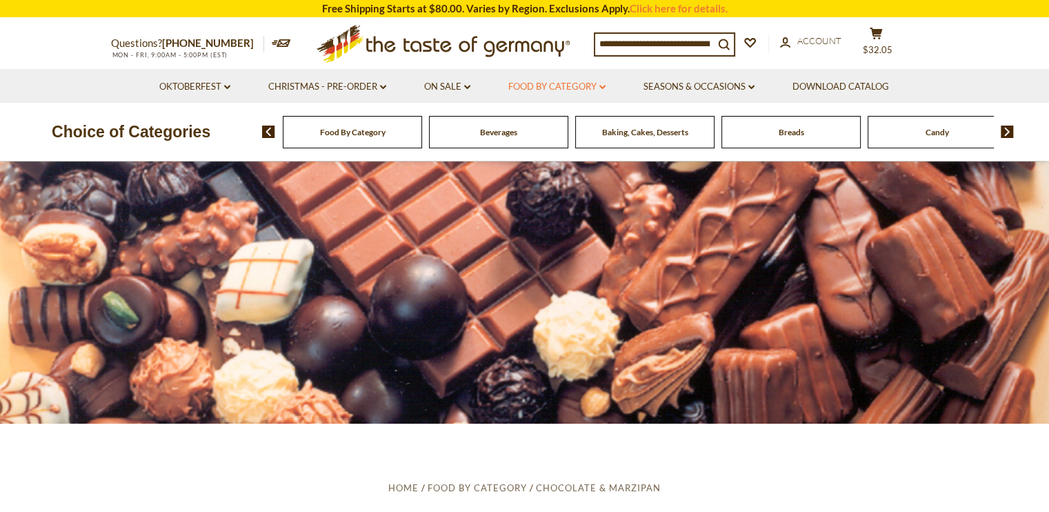
click at [599, 89] on link "Food By Category dropdown_arrow" at bounding box center [556, 86] width 97 height 15
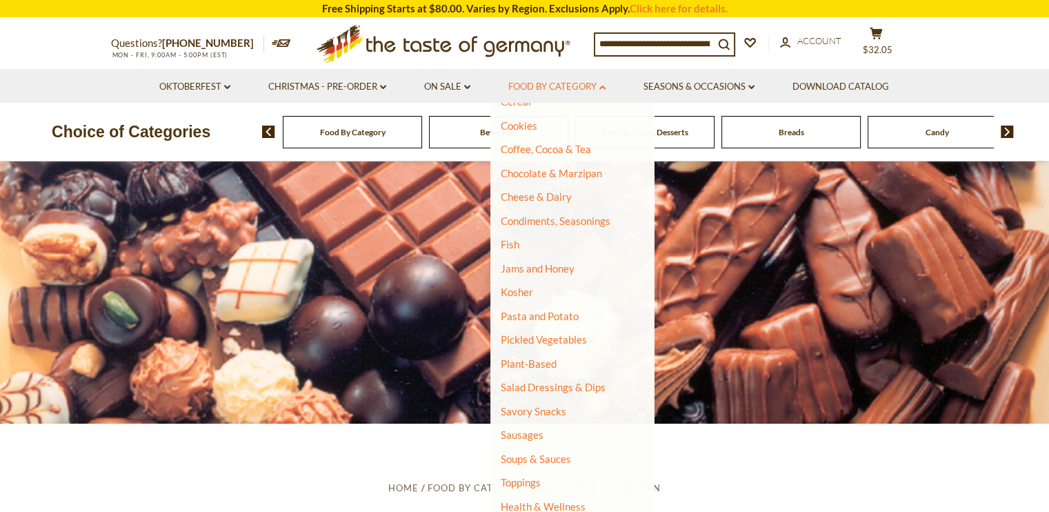
scroll to position [232, 0]
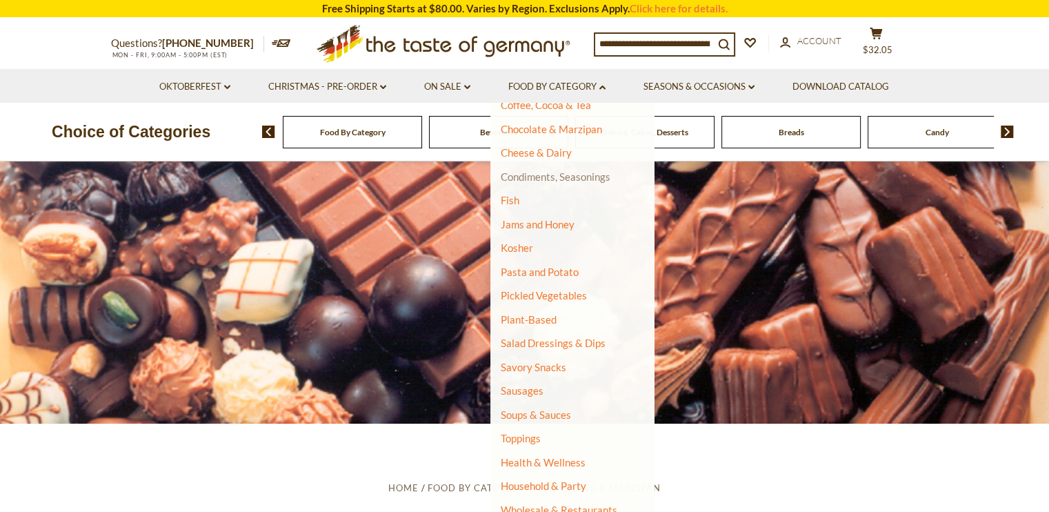
click at [599, 179] on link "Condiments, Seasonings" at bounding box center [556, 176] width 110 height 12
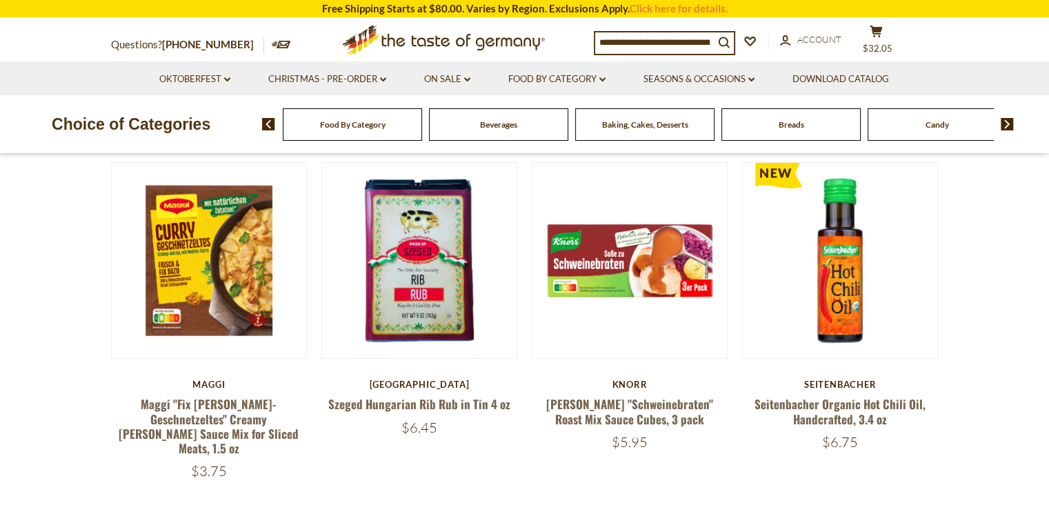
scroll to position [408, 0]
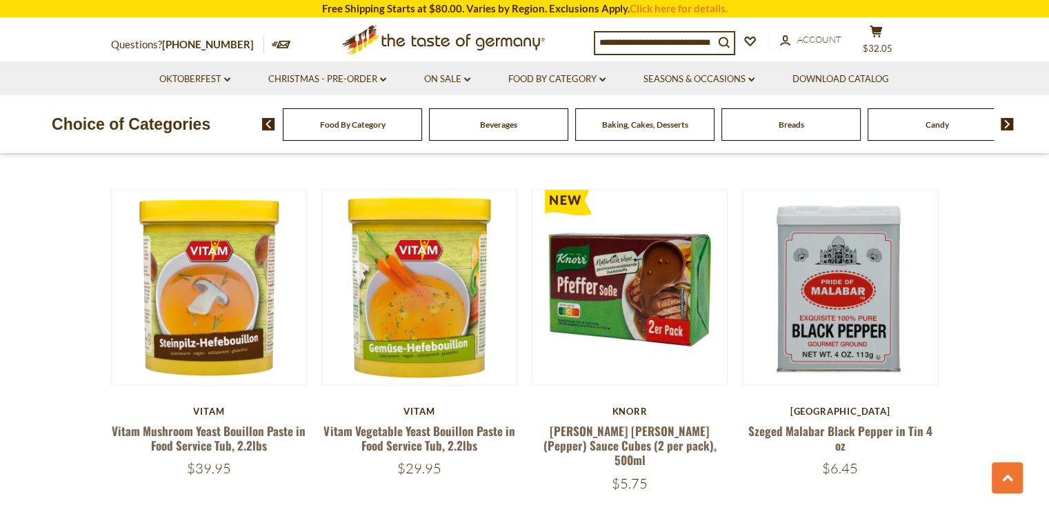
scroll to position [1080, 0]
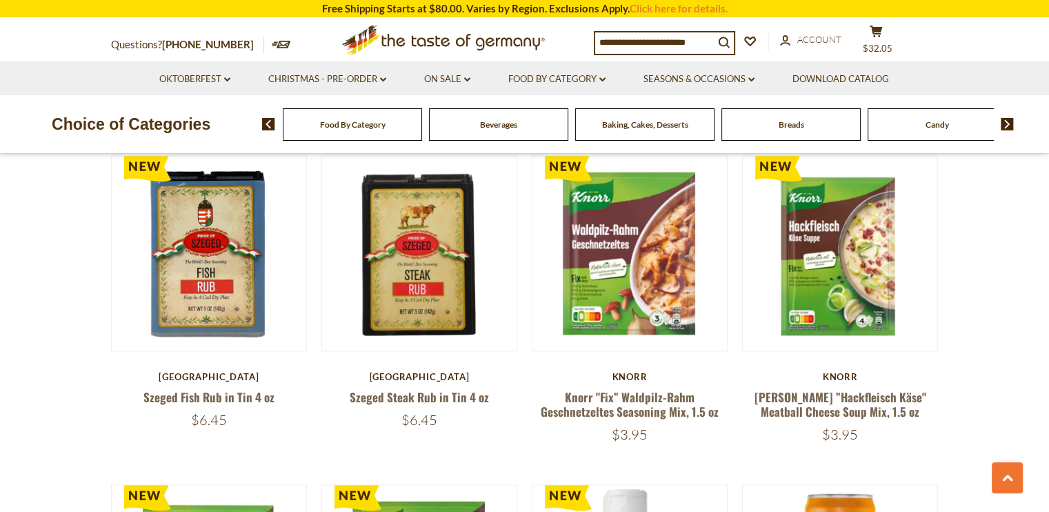
scroll to position [1451, 0]
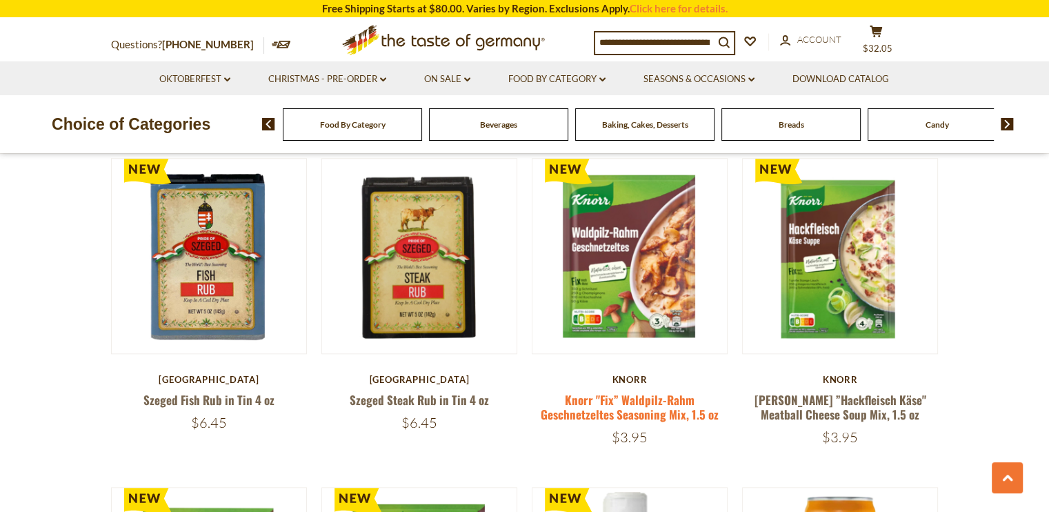
click at [604, 391] on link "Knorr "Fix” Waldpilz-Rahm Geschnetzeltes Seasoning Mix, 1.5 oz" at bounding box center [630, 407] width 178 height 32
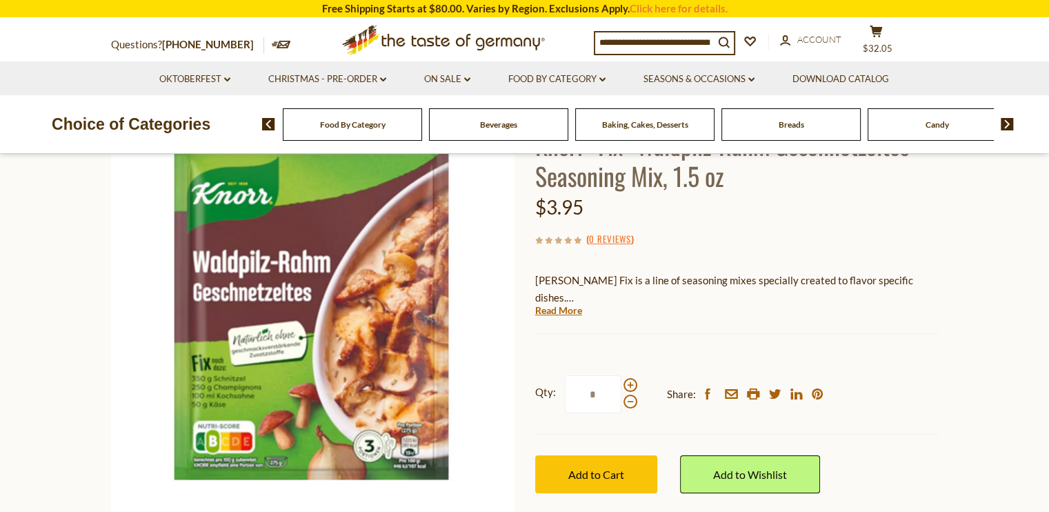
scroll to position [115, 0]
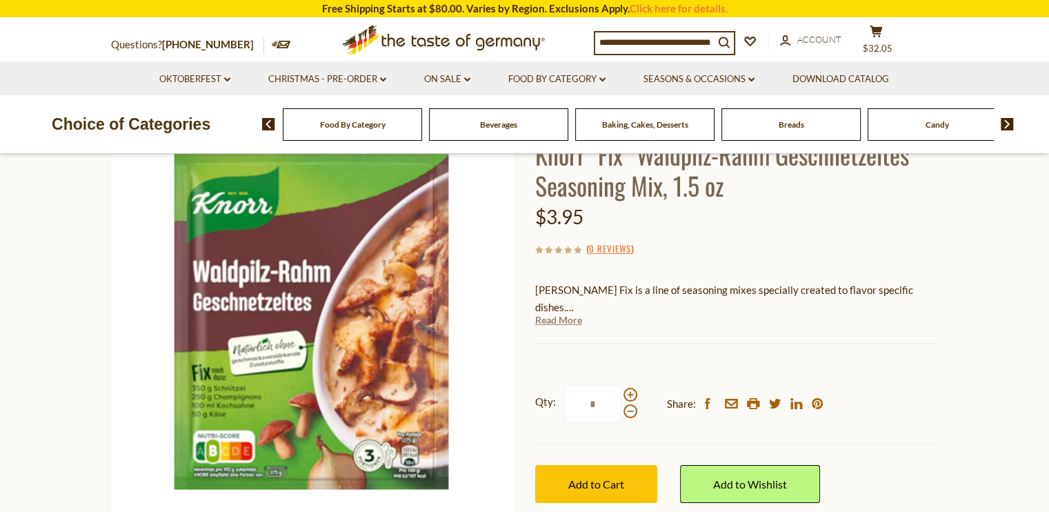
click at [545, 313] on link "Read More" at bounding box center [558, 320] width 47 height 14
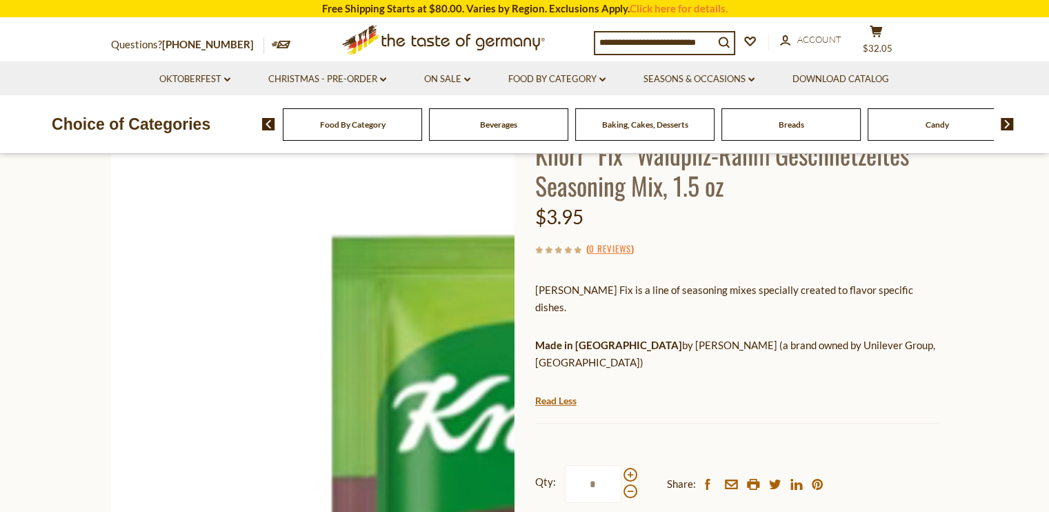
click at [243, 270] on img at bounding box center [312, 320] width 403 height 403
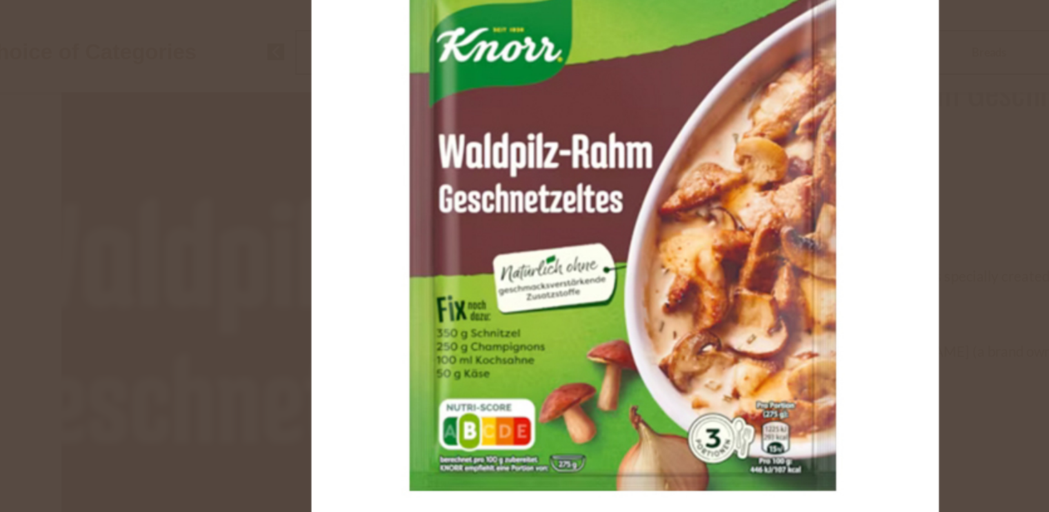
scroll to position [117, 0]
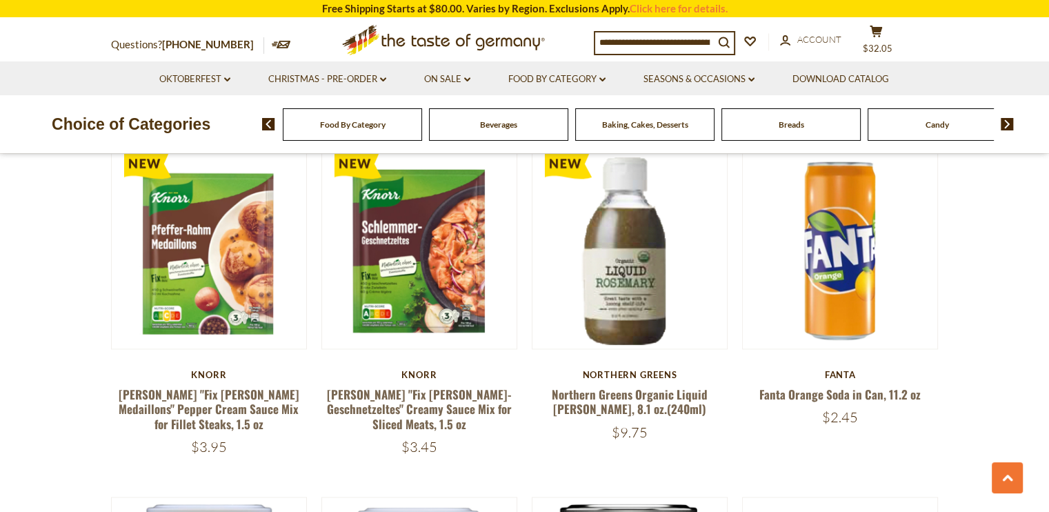
scroll to position [1788, 0]
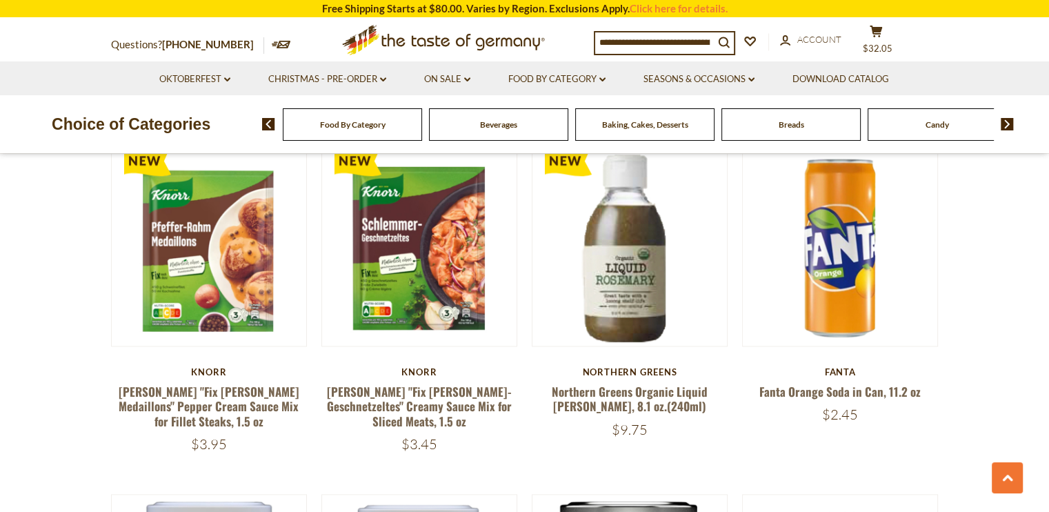
click at [88, 444] on section "**********" at bounding box center [524, 312] width 1049 height 3355
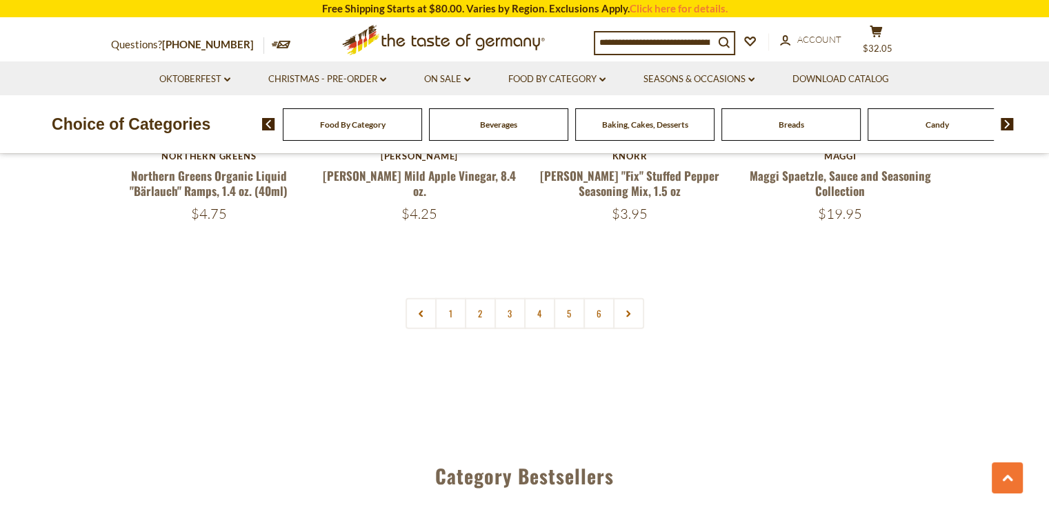
scroll to position [3340, 0]
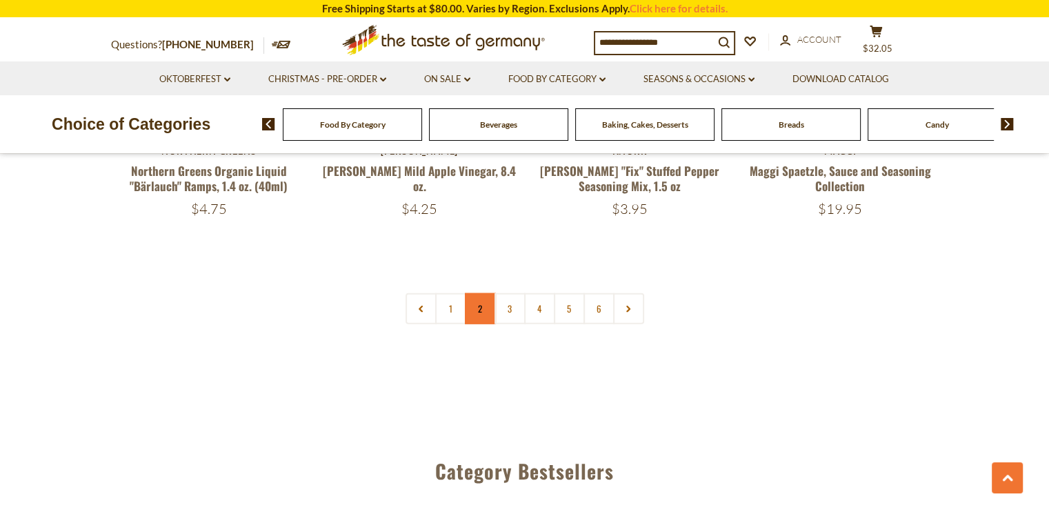
click at [480, 293] on link "2" at bounding box center [480, 308] width 31 height 31
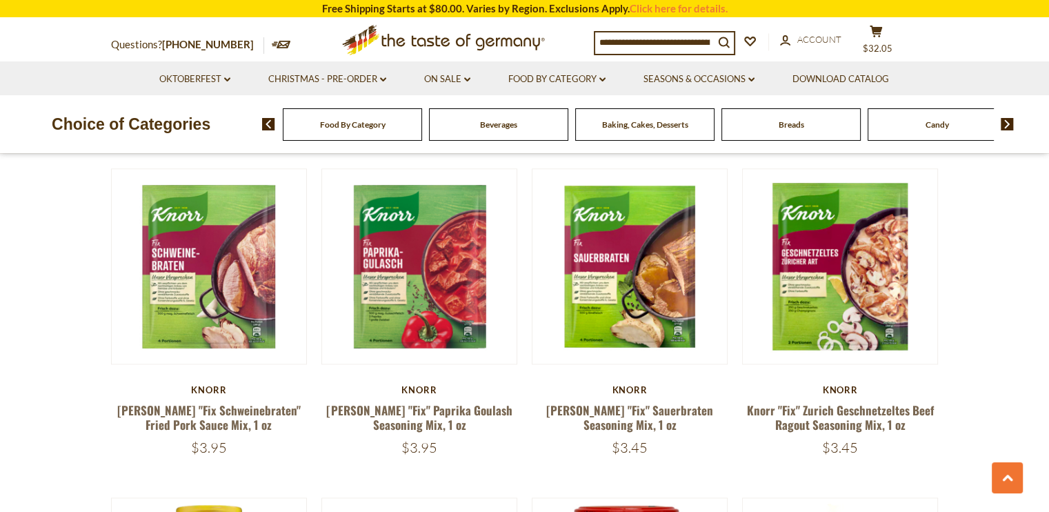
scroll to position [1760, 0]
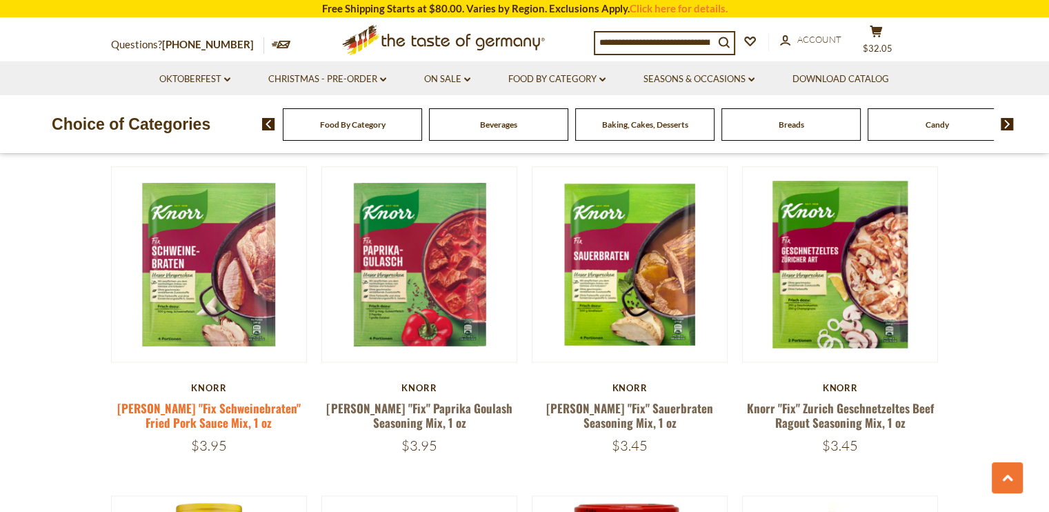
click at [175, 399] on link "[PERSON_NAME] "Fix Schweinebraten" Fried Pork Sauce Mix, 1 oz" at bounding box center [208, 415] width 183 height 32
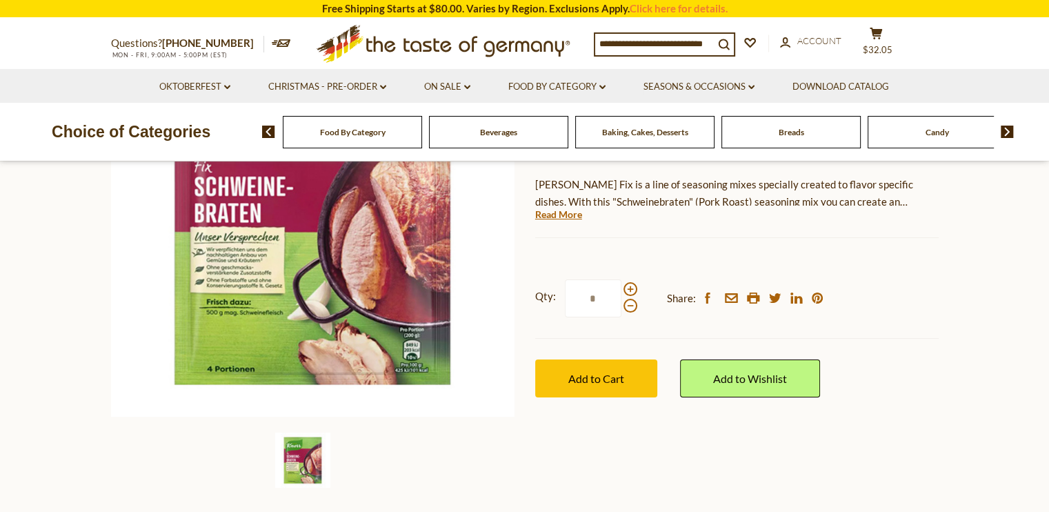
scroll to position [225, 0]
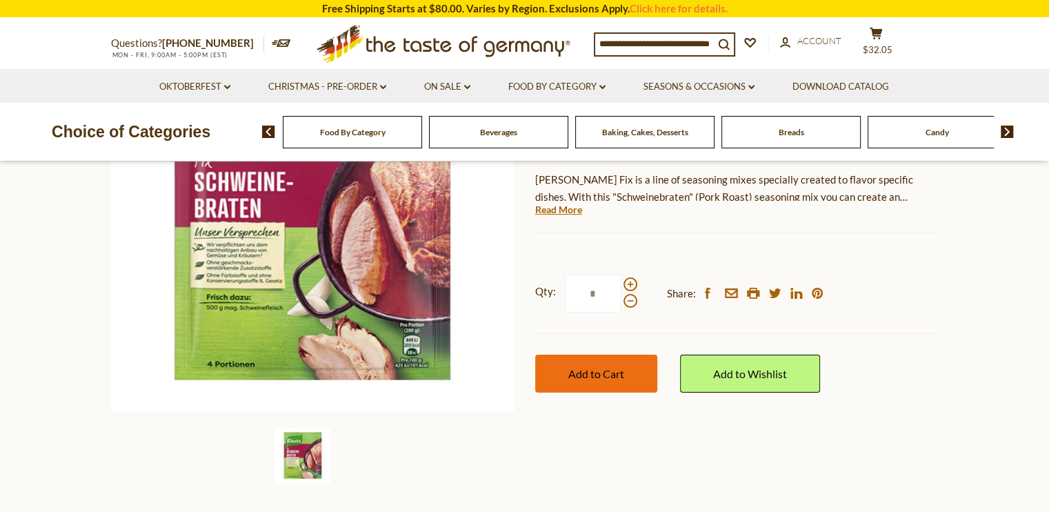
click at [632, 375] on button "Add to Cart" at bounding box center [596, 373] width 122 height 38
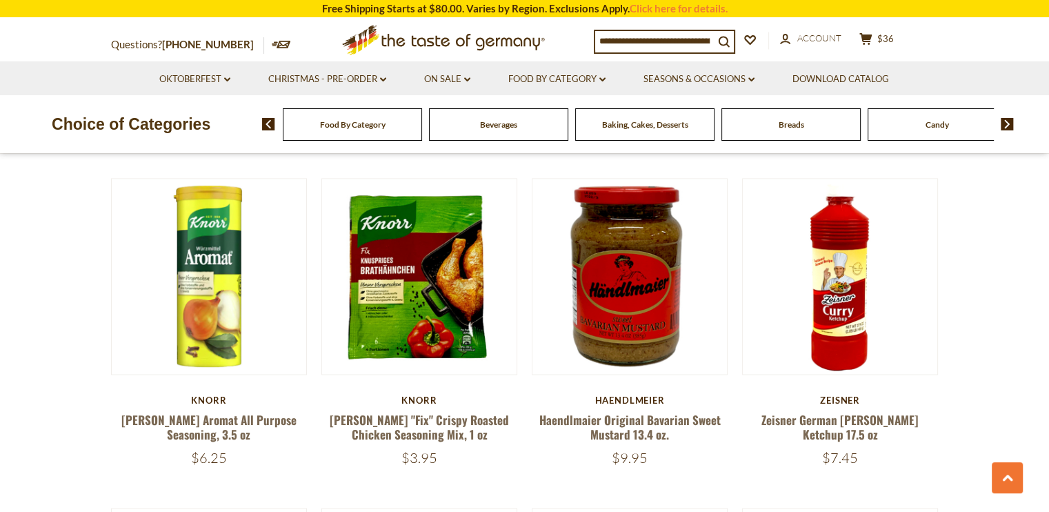
scroll to position [2078, 0]
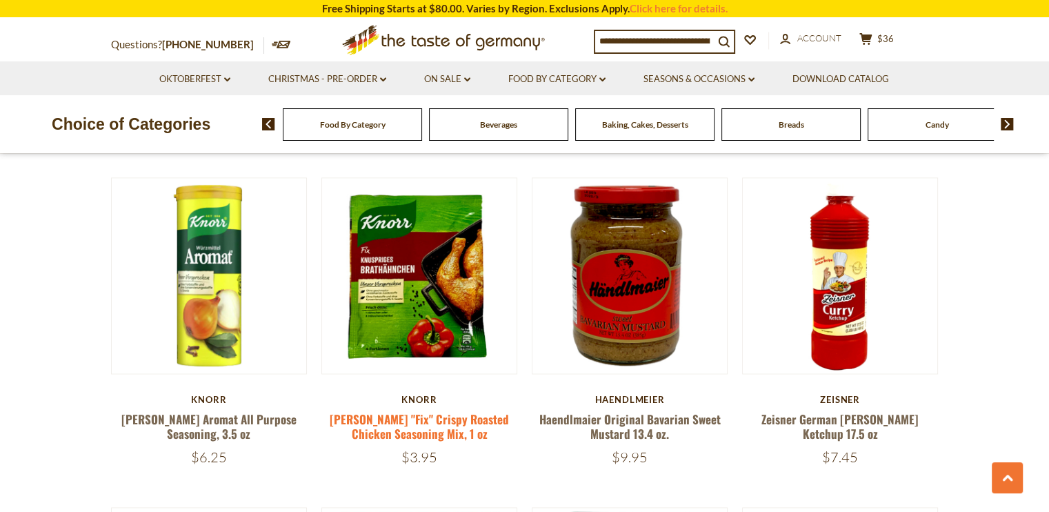
click at [398, 410] on link "[PERSON_NAME] "Fix" Crispy Roasted Chicken Seasoning Mix, 1 oz" at bounding box center [419, 426] width 179 height 32
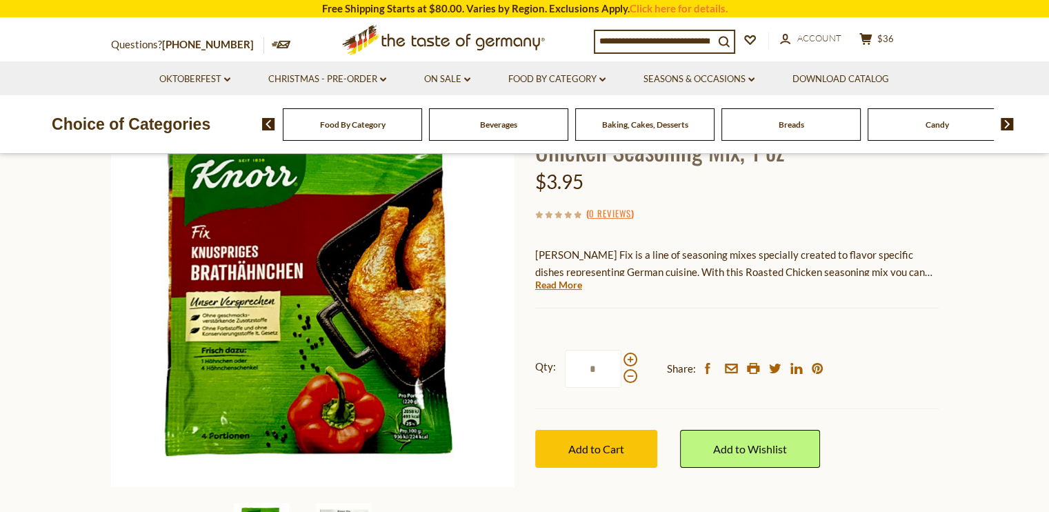
scroll to position [151, 0]
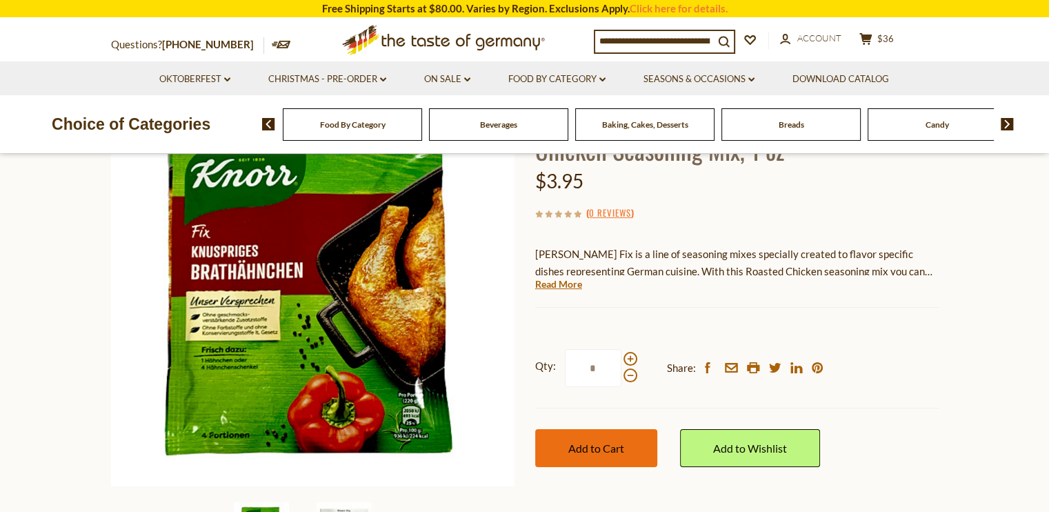
click at [575, 461] on button "Add to Cart" at bounding box center [596, 448] width 122 height 38
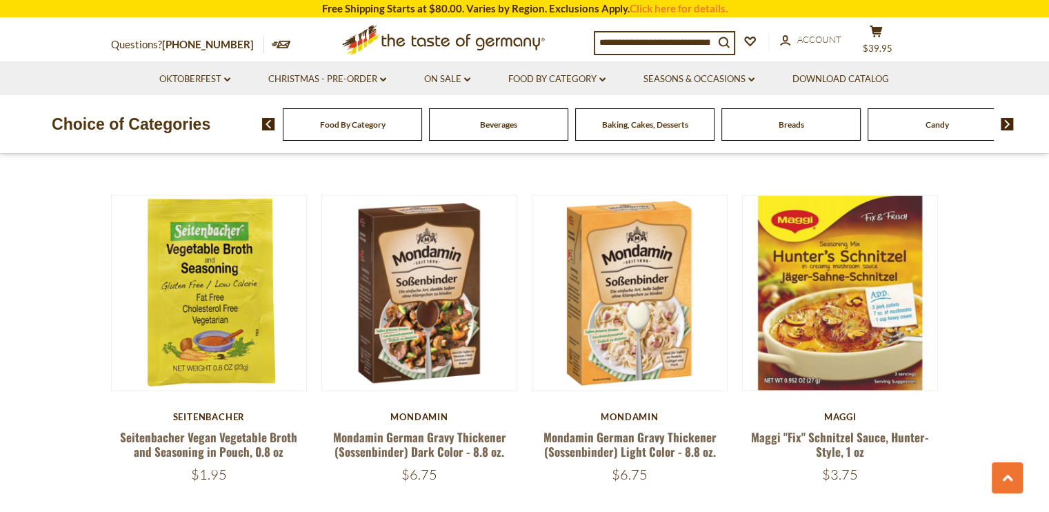
scroll to position [3051, 0]
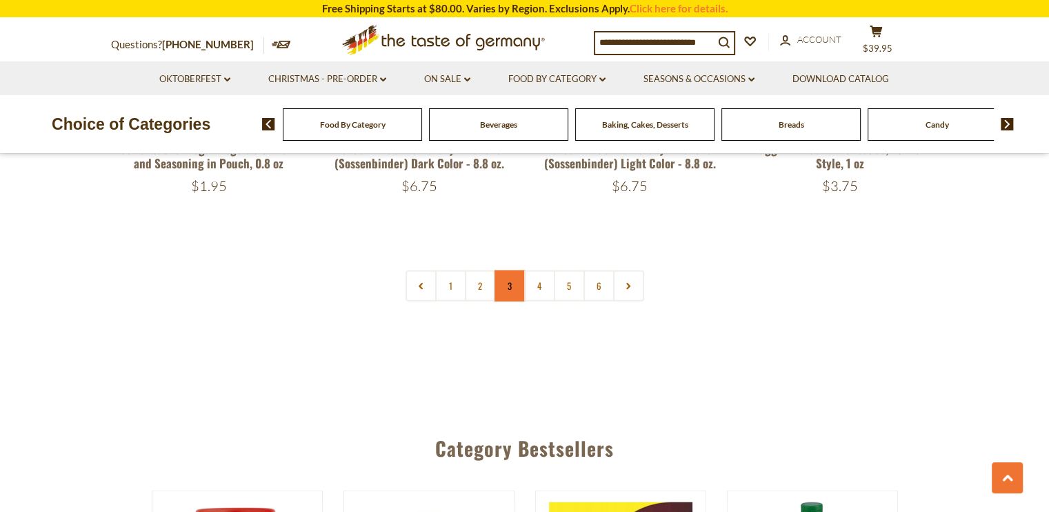
click at [508, 278] on link "3" at bounding box center [509, 285] width 31 height 31
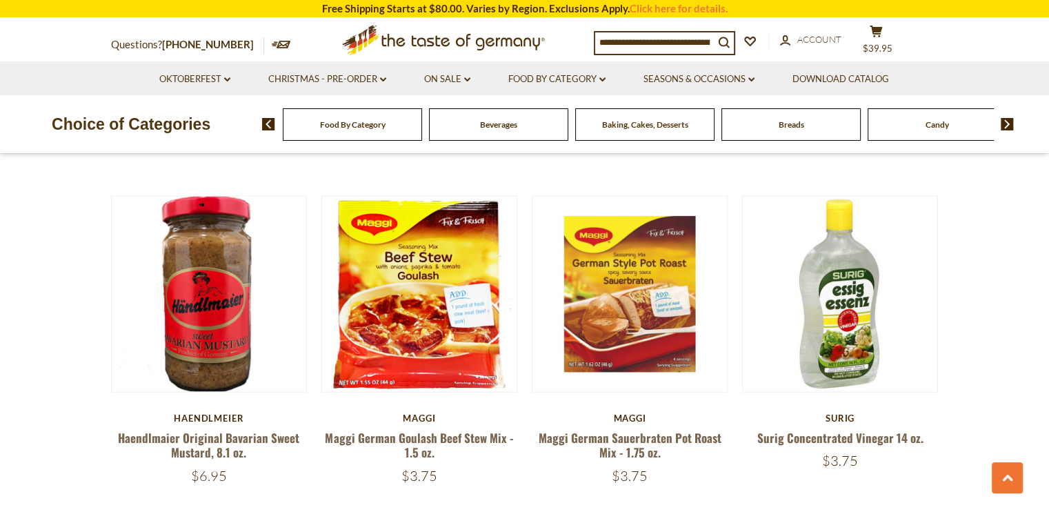
scroll to position [2702, 0]
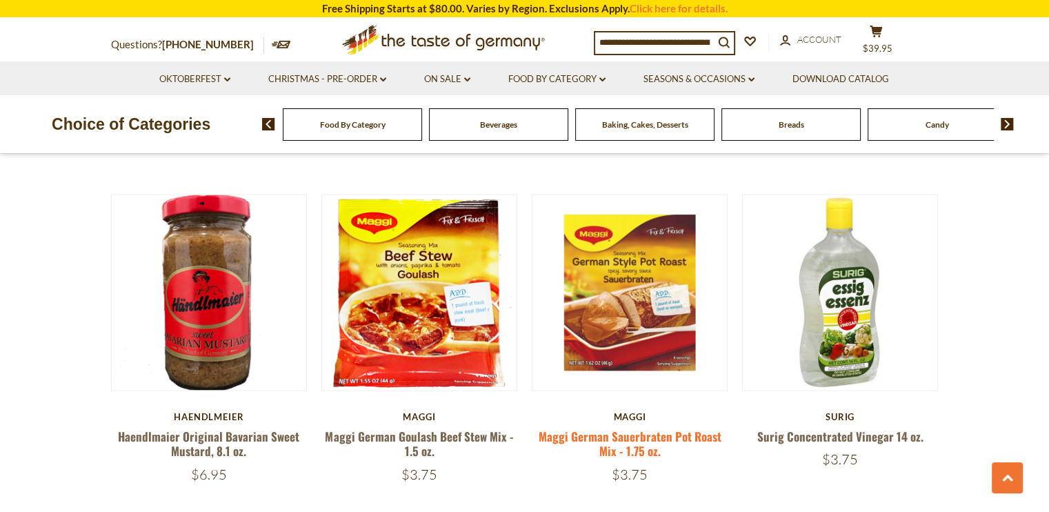
click at [582, 428] on link "Maggi German Sauerbraten Pot Roast Mix - 1.75 oz." at bounding box center [630, 444] width 183 height 32
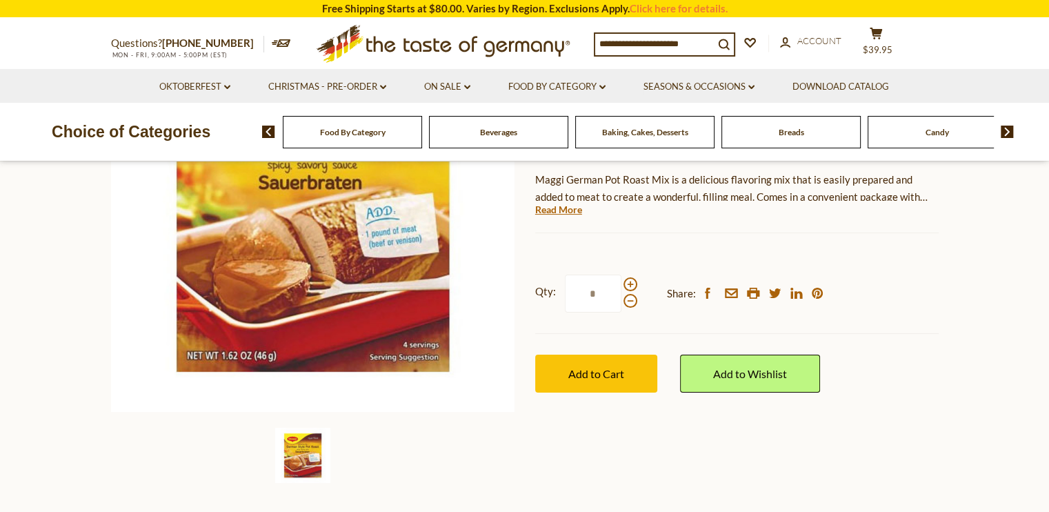
scroll to position [229, 0]
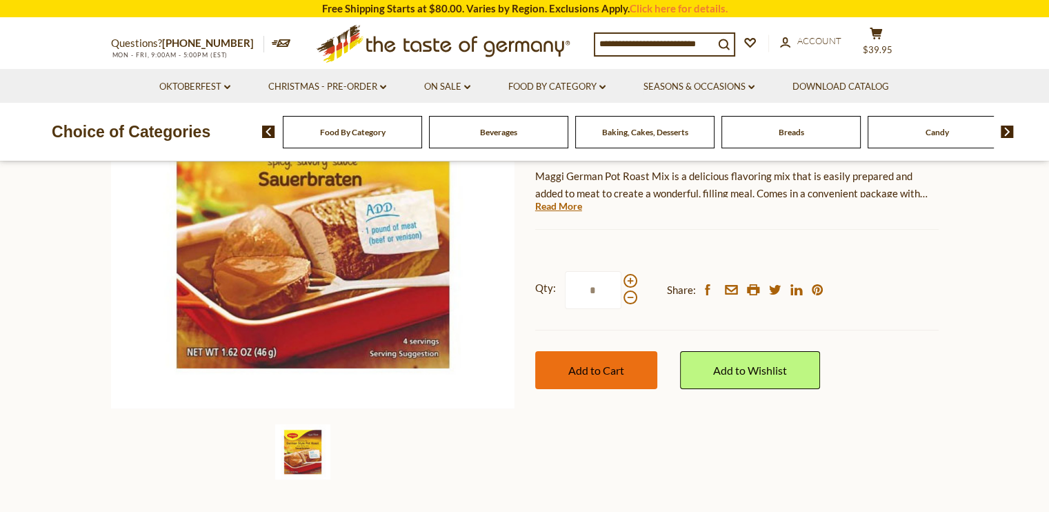
click at [593, 375] on span "Add to Cart" at bounding box center [596, 369] width 56 height 13
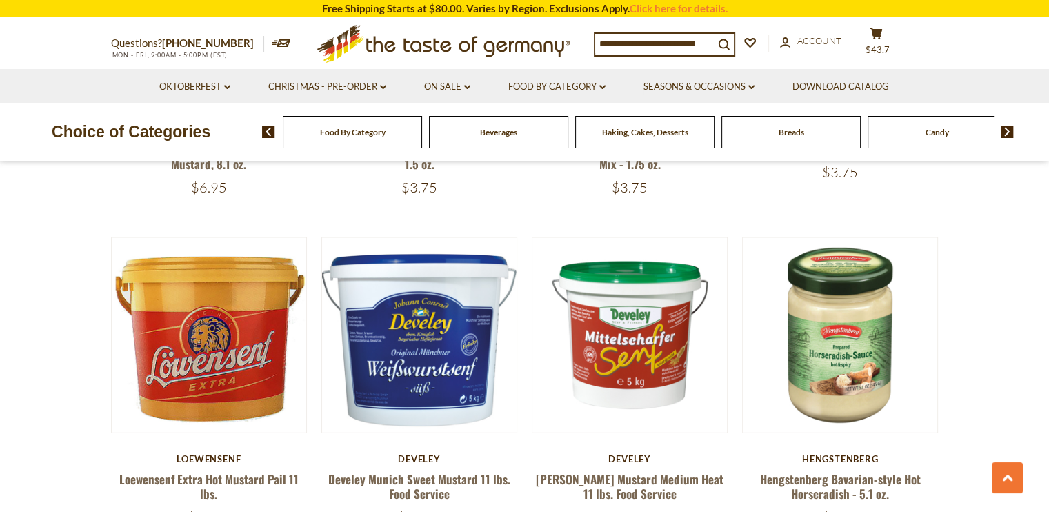
scroll to position [2990, 0]
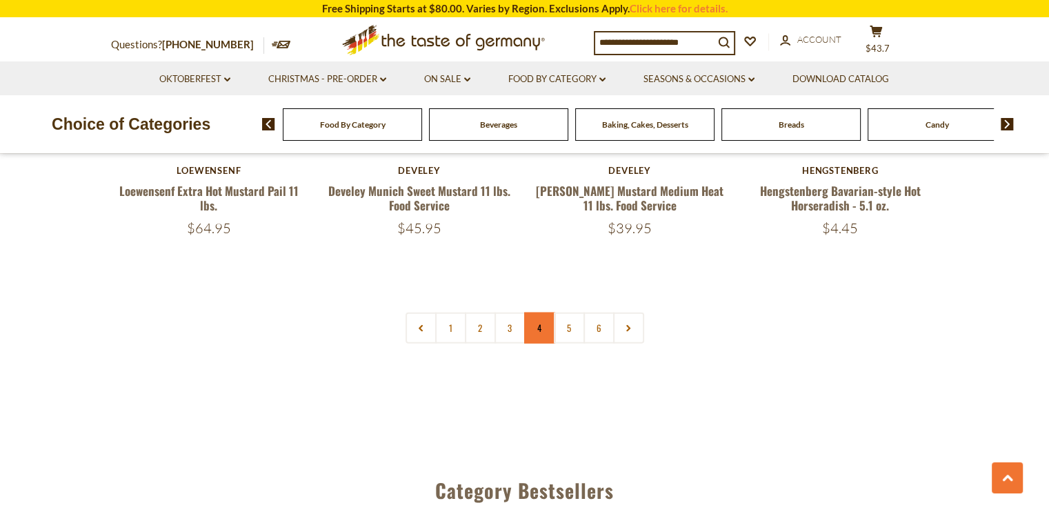
click at [539, 323] on link "4" at bounding box center [539, 327] width 31 height 31
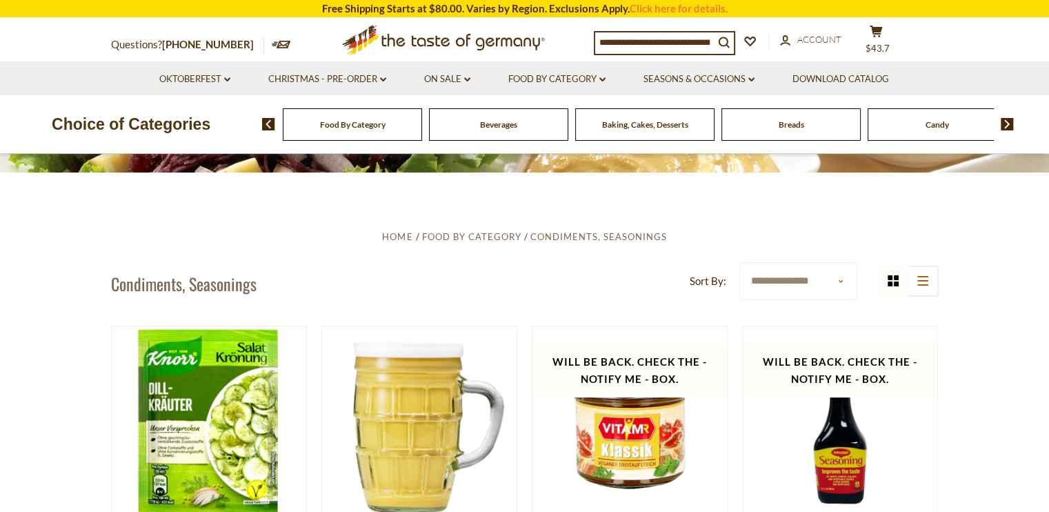
scroll to position [0, 0]
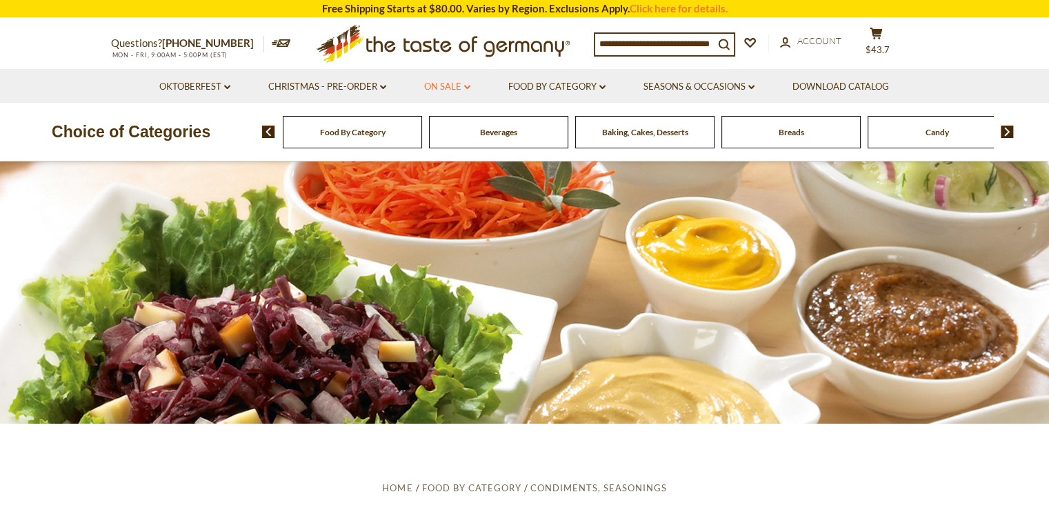
click at [461, 93] on link "On Sale dropdown_arrow" at bounding box center [447, 86] width 46 height 15
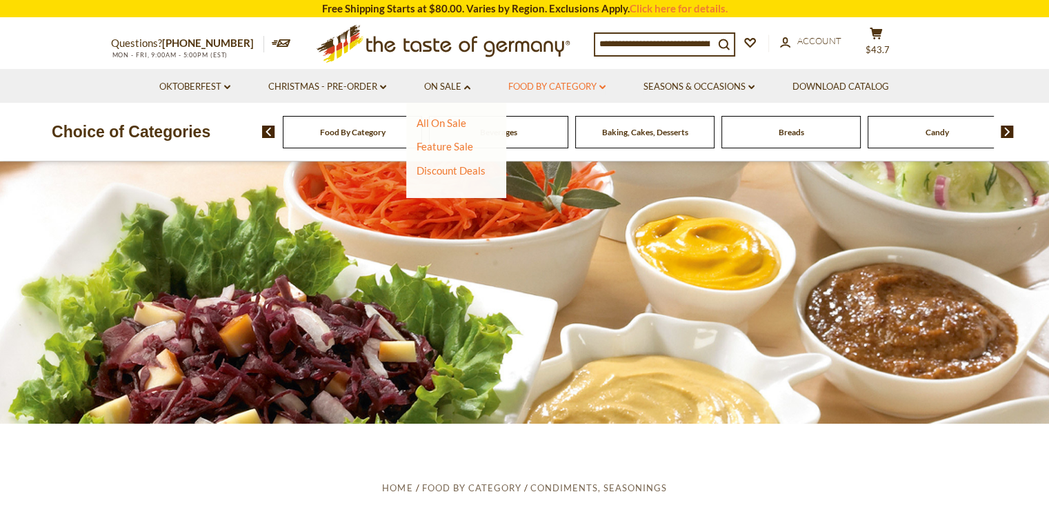
click at [594, 90] on link "Food By Category dropdown_arrow" at bounding box center [556, 86] width 97 height 15
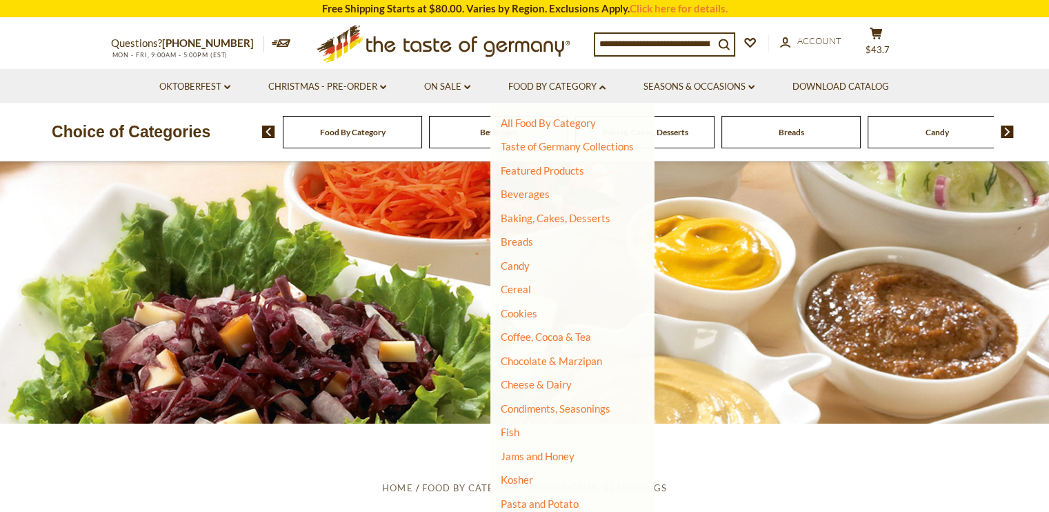
click at [613, 443] on ul "All Food By Category Taste of Germany Collections Featured Products Beverages B…" at bounding box center [567, 433] width 133 height 632
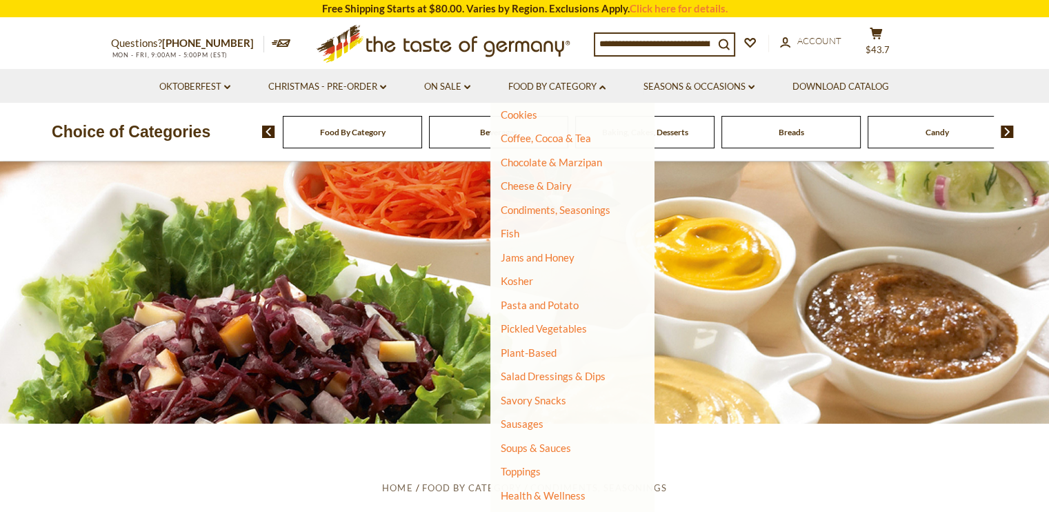
scroll to position [232, 0]
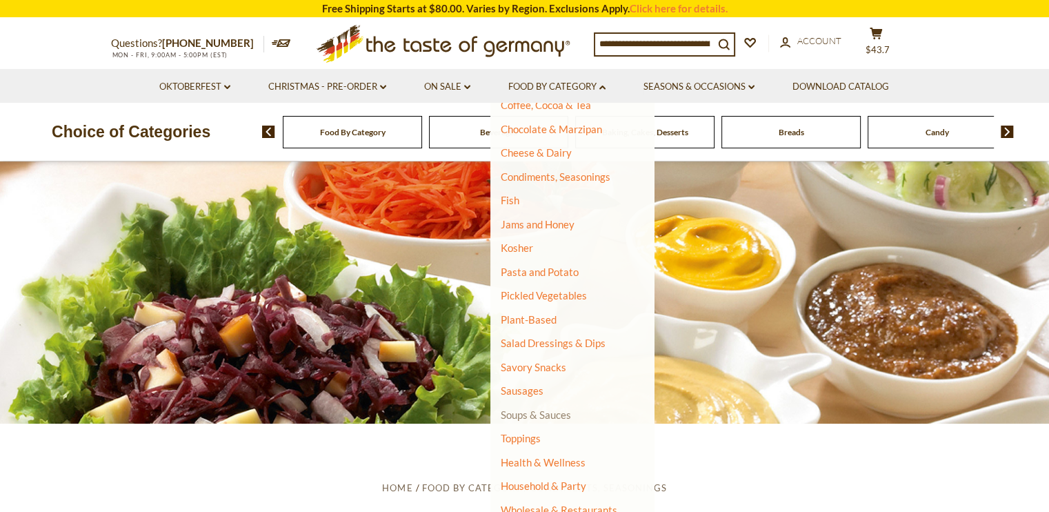
click at [554, 417] on link "Soups & Sauces" at bounding box center [536, 414] width 70 height 12
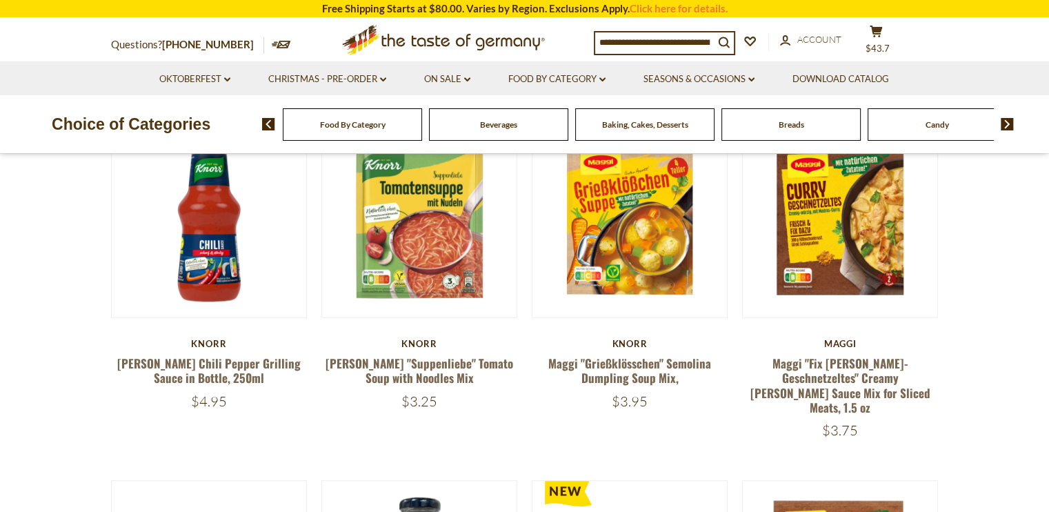
scroll to position [196, 0]
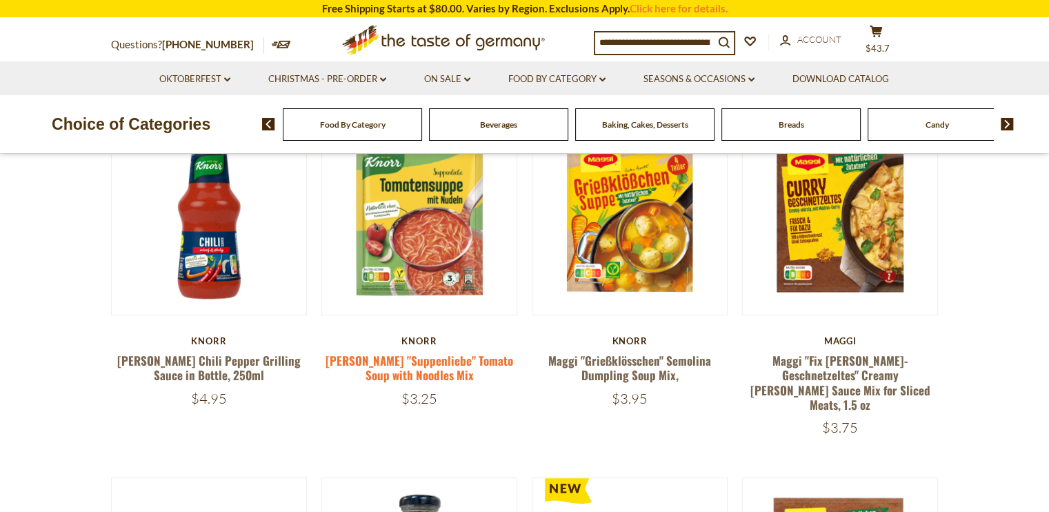
click at [461, 364] on link "[PERSON_NAME] "Suppenliebe" Tomato Soup with Noodles Mix" at bounding box center [419, 368] width 188 height 32
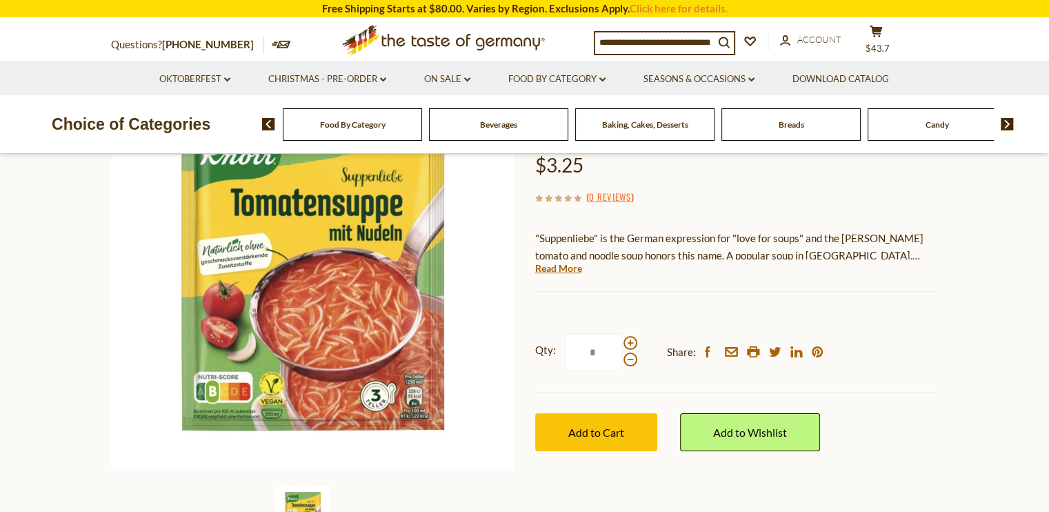
scroll to position [171, 0]
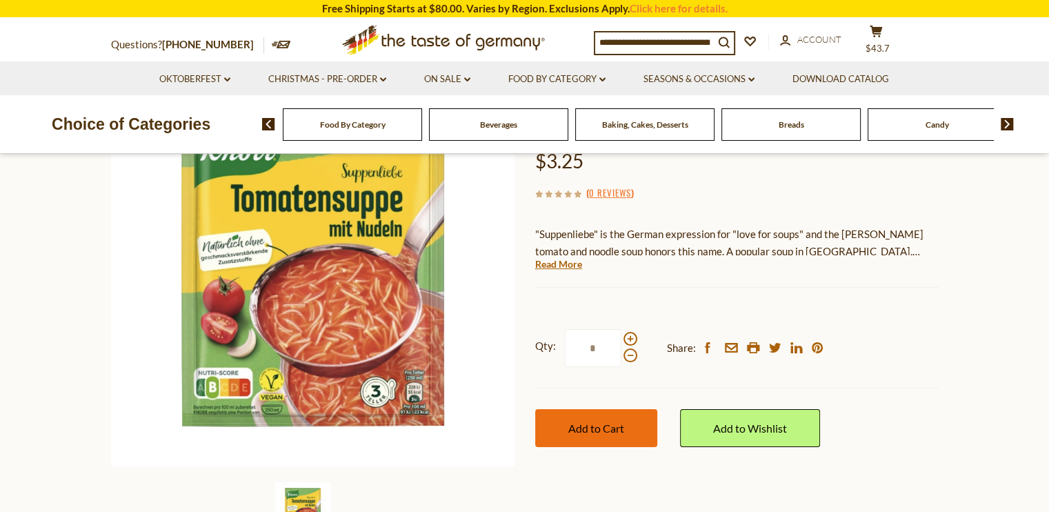
click at [599, 436] on button "Add to Cart" at bounding box center [596, 428] width 122 height 38
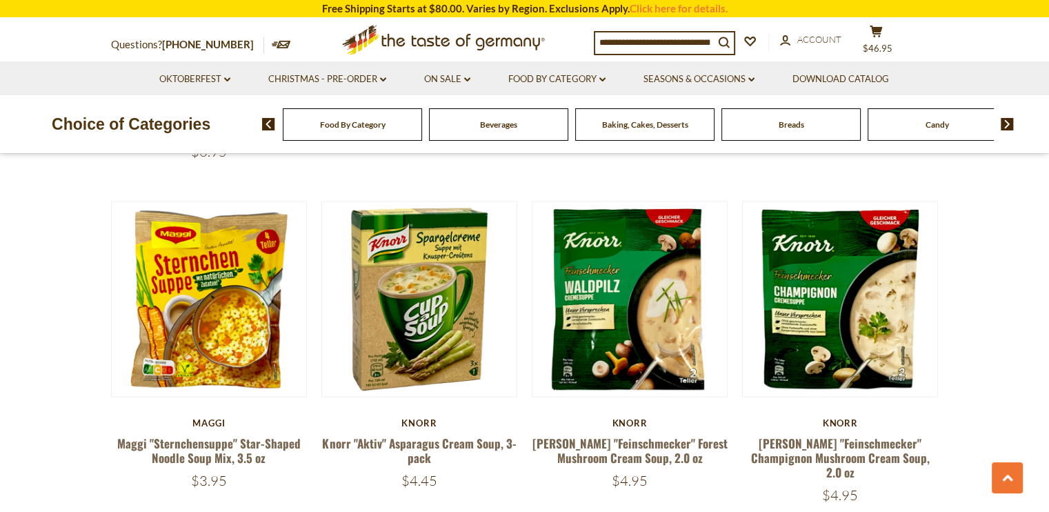
scroll to position [2834, 0]
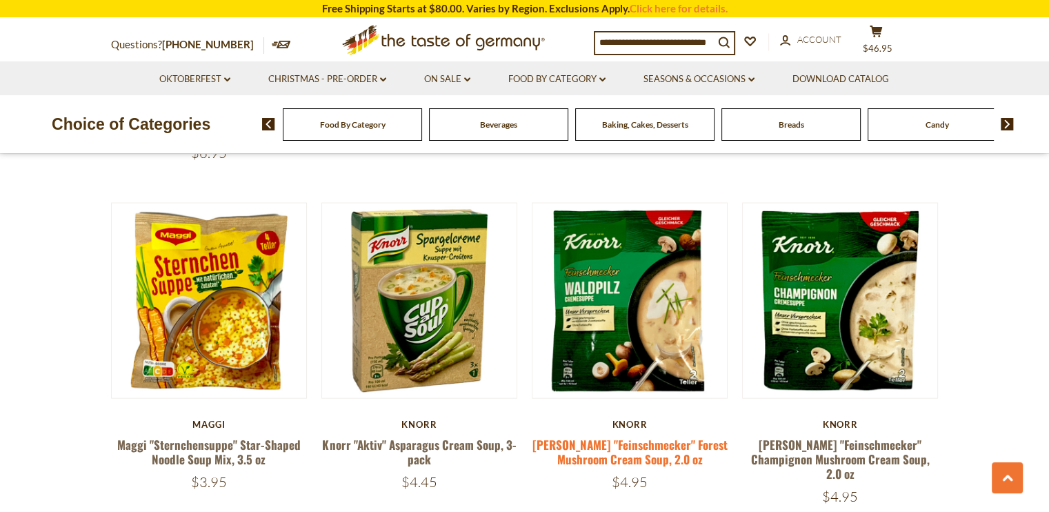
click at [643, 436] on link "[PERSON_NAME] "Feinschmecker" Forest Mushroom Cream Soup, 2.0 oz" at bounding box center [629, 452] width 195 height 32
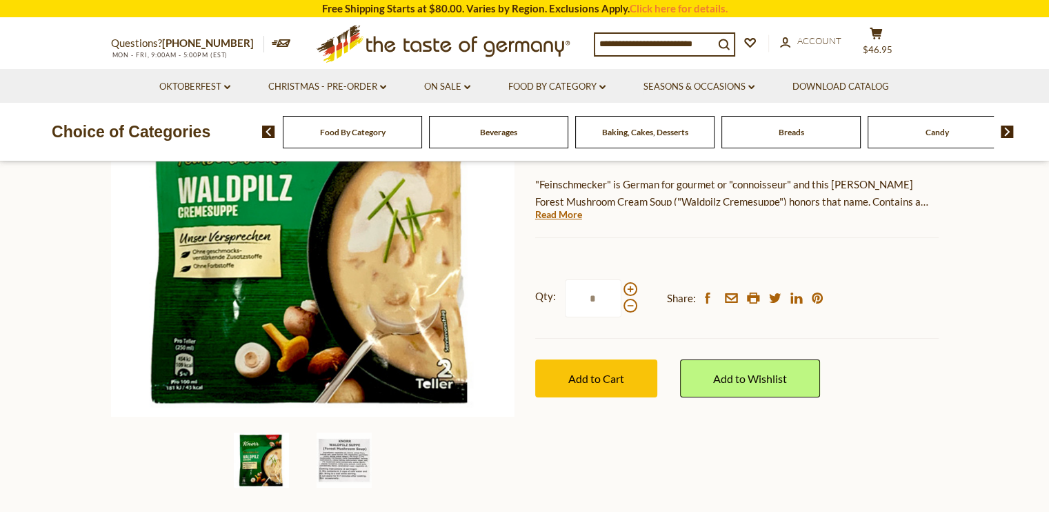
scroll to position [222, 0]
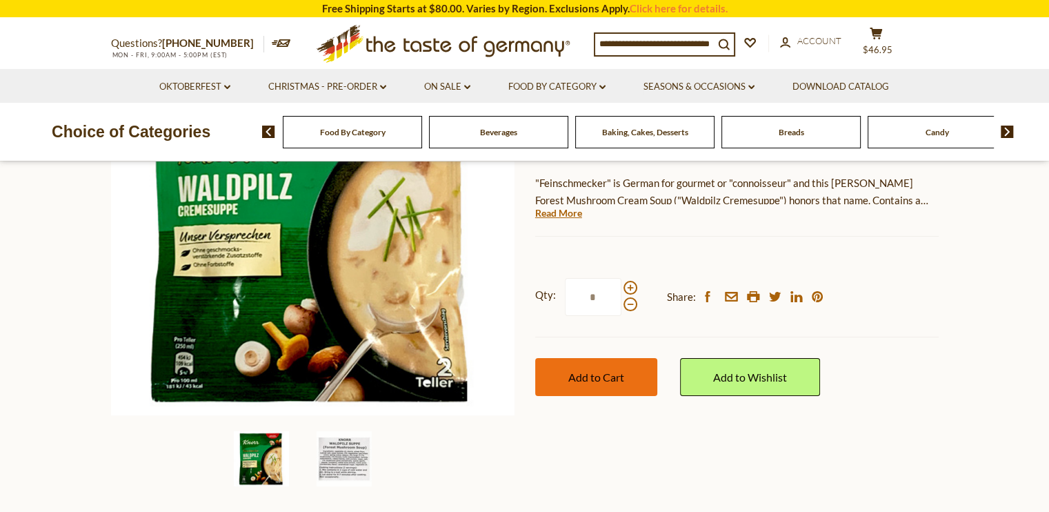
click at [596, 378] on span "Add to Cart" at bounding box center [596, 376] width 56 height 13
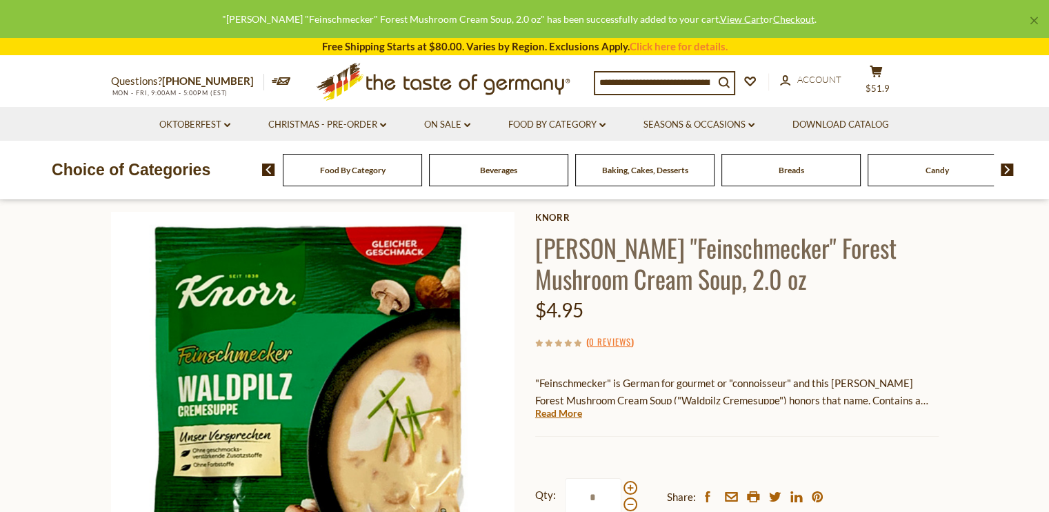
scroll to position [6, 0]
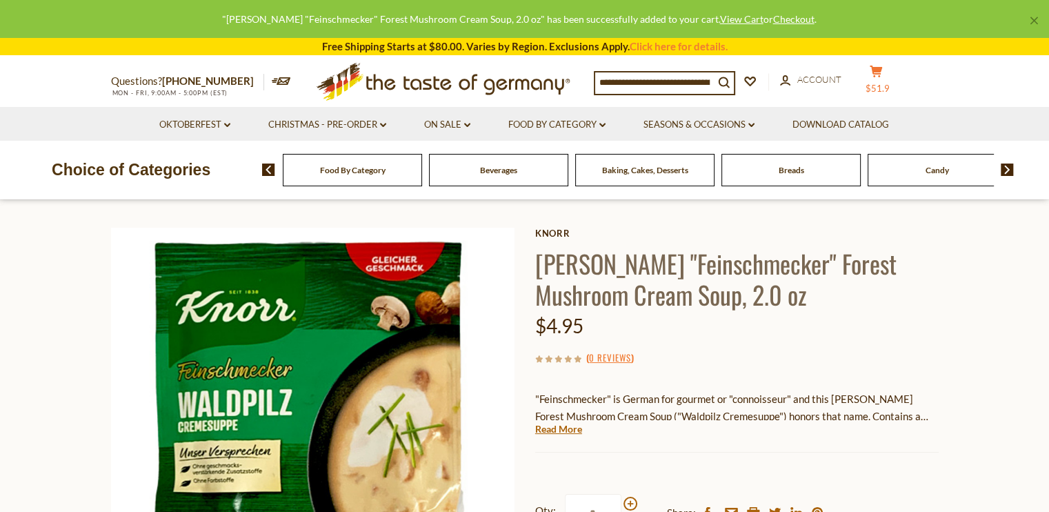
click at [885, 83] on span "$51.9" at bounding box center [877, 88] width 24 height 11
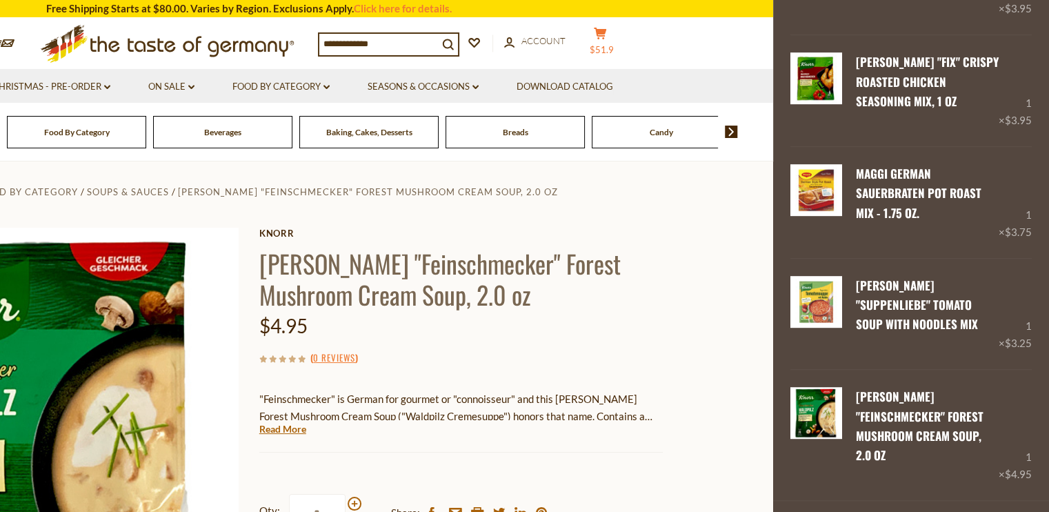
scroll to position [649, 0]
